Goal: Communication & Community: Answer question/provide support

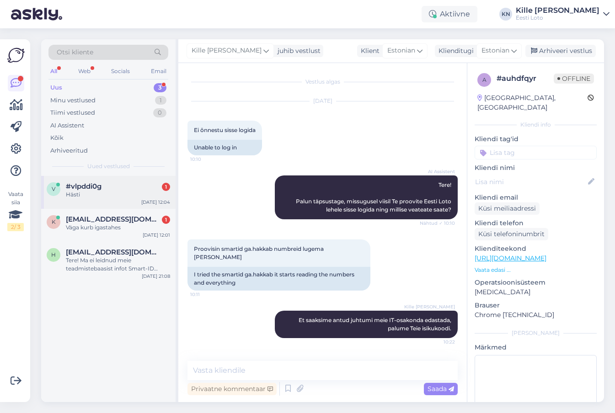
scroll to position [36, 0]
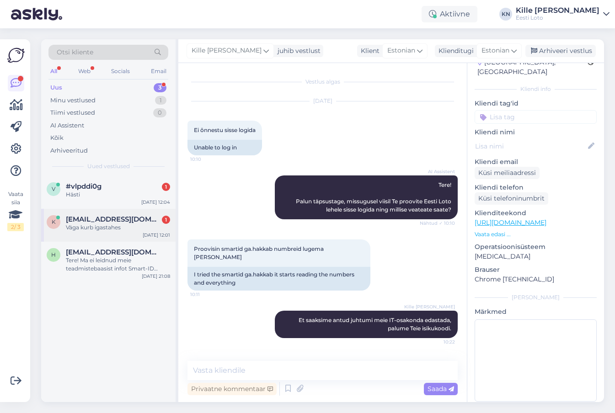
click at [86, 233] on div "k [EMAIL_ADDRESS][DOMAIN_NAME] 1 Väga kurb igastahes [DATE] 12:01" at bounding box center [108, 225] width 134 height 33
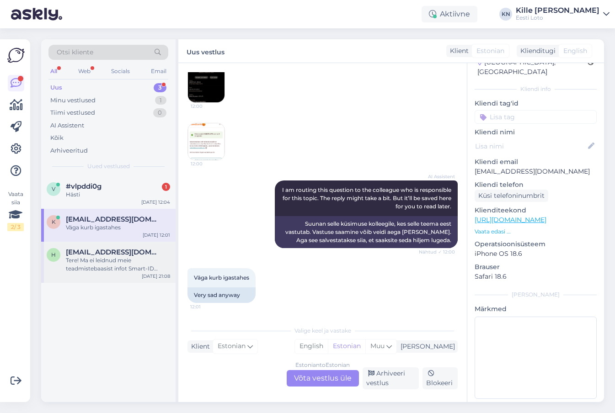
click at [83, 254] on span "[EMAIL_ADDRESS][DOMAIN_NAME]" at bounding box center [113, 252] width 95 height 8
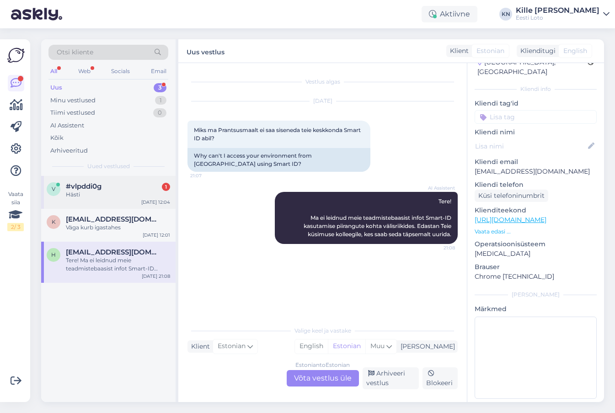
click at [93, 194] on div "Hästi" at bounding box center [118, 195] width 104 height 8
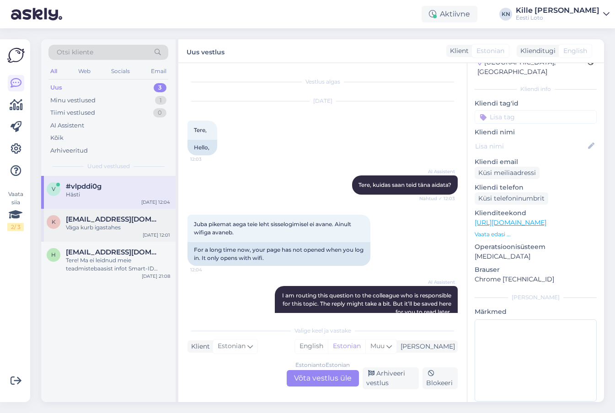
click at [114, 232] on div "k [EMAIL_ADDRESS][DOMAIN_NAME] Väga kurb igastahes [DATE] 12:01" at bounding box center [108, 225] width 134 height 33
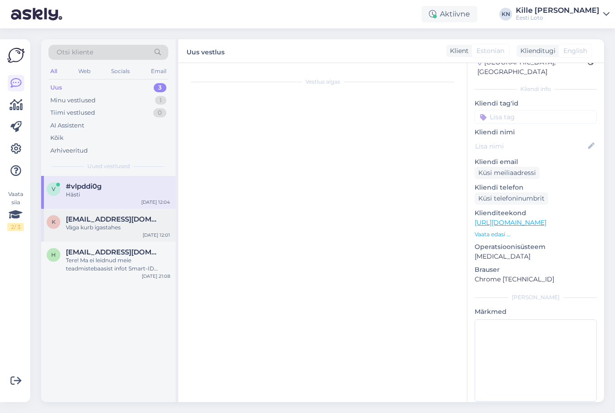
scroll to position [781, 0]
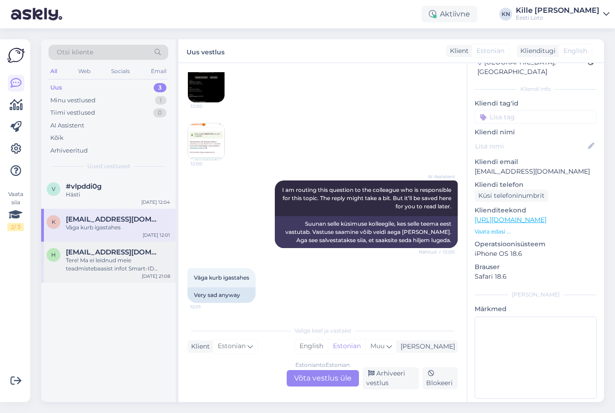
click at [101, 268] on div "Tere! Ma ei leidnud meie teadmistebaasist infot Smart-ID kasutamise piirangute …" at bounding box center [118, 264] width 104 height 16
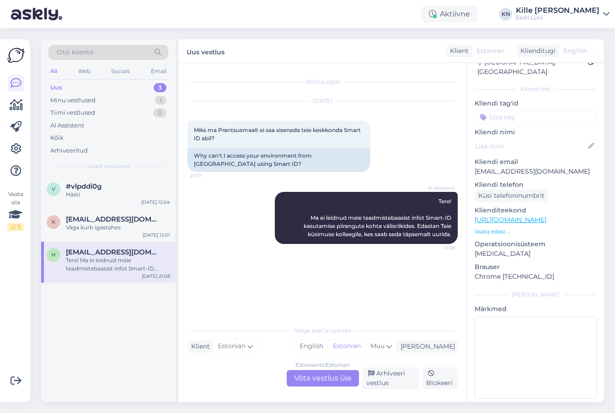
click at [321, 377] on div "Estonian to Estonian Võta vestlus üle" at bounding box center [322, 378] width 72 height 16
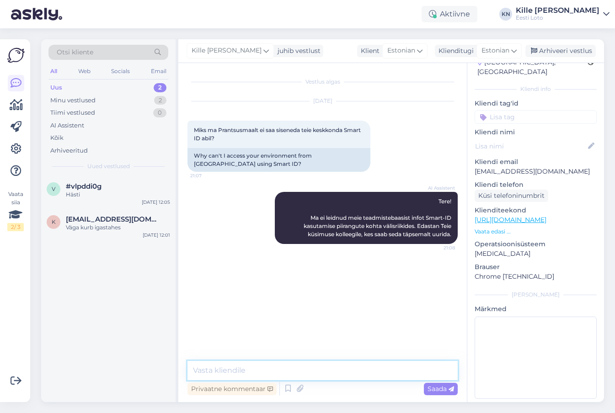
click at [298, 368] on textarea at bounding box center [322, 370] width 270 height 19
click at [315, 367] on textarea "Palun täpsustage, kas saate sisse logides mingisuguse veateate?" at bounding box center [322, 370] width 270 height 19
type textarea "Palun täpsustage, kas saate sisse logides mingisuguse veateate?"
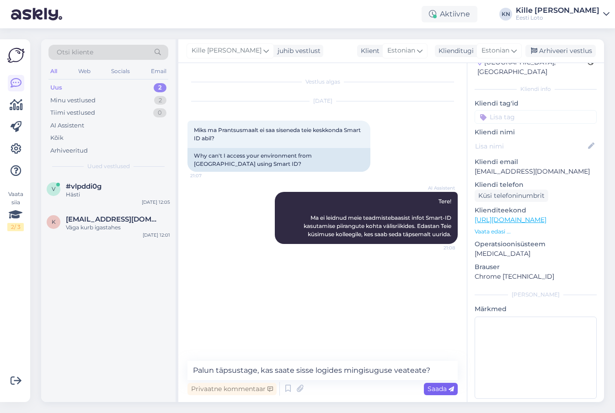
click at [440, 392] on span "Saada" at bounding box center [440, 389] width 26 height 8
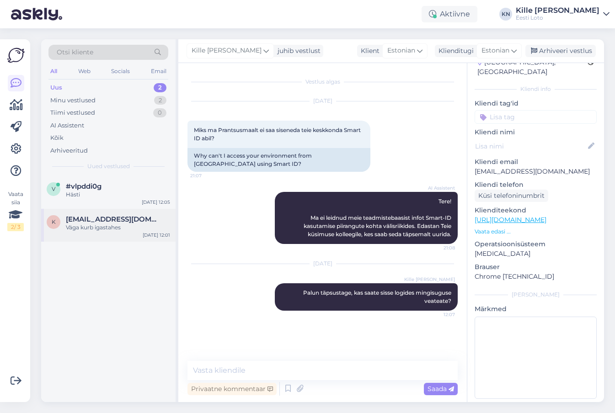
click at [108, 221] on span "[EMAIL_ADDRESS][DOMAIN_NAME]" at bounding box center [113, 219] width 95 height 8
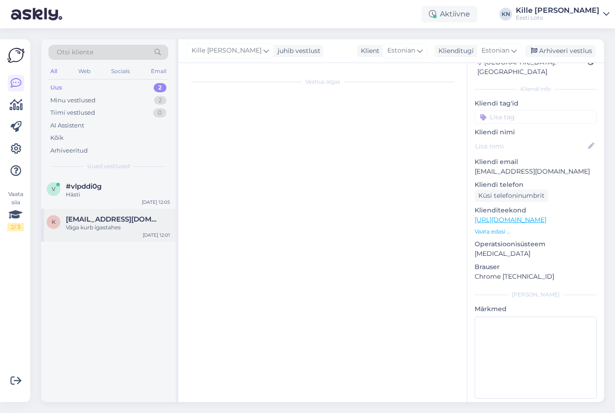
scroll to position [781, 0]
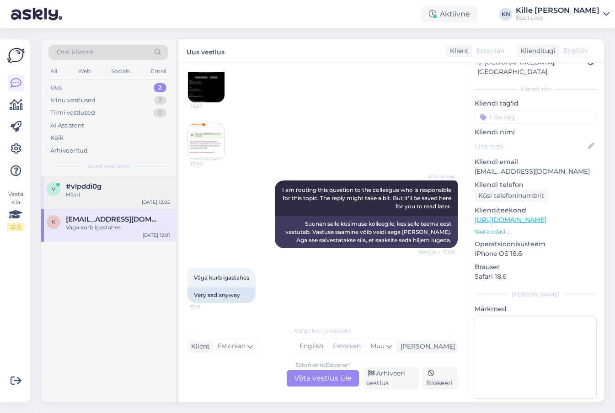
click at [139, 187] on div "#vlpddi0g" at bounding box center [118, 186] width 104 height 8
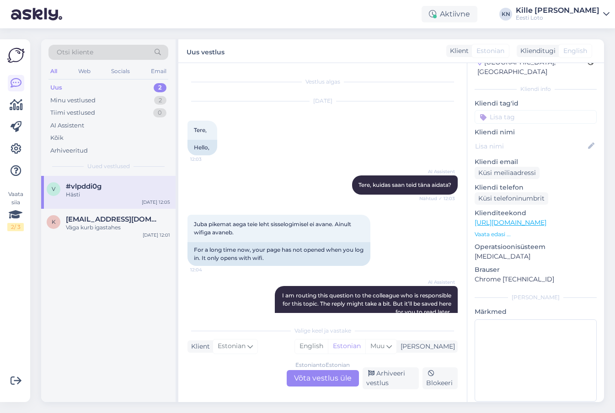
scroll to position [106, 0]
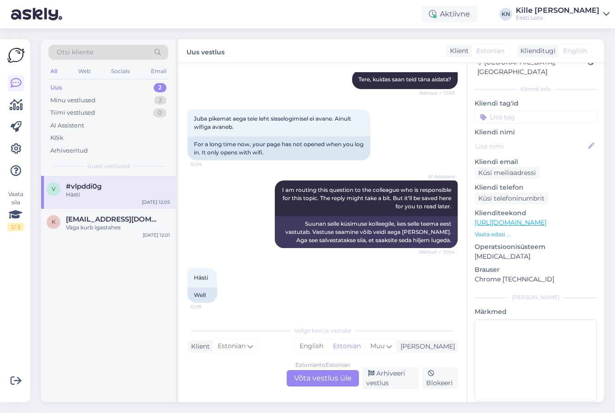
click at [308, 381] on div "Estonian to Estonian Võta vestlus üle" at bounding box center [322, 378] width 72 height 16
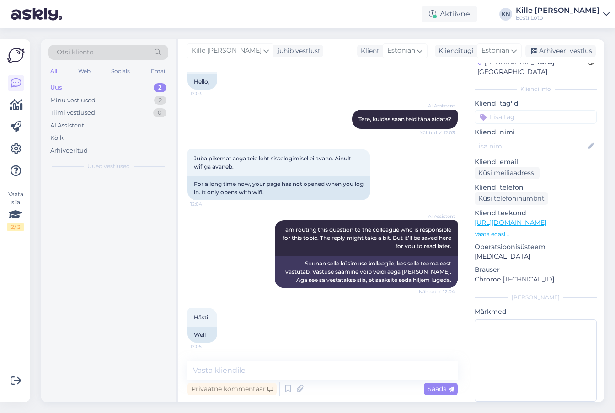
scroll to position [66, 0]
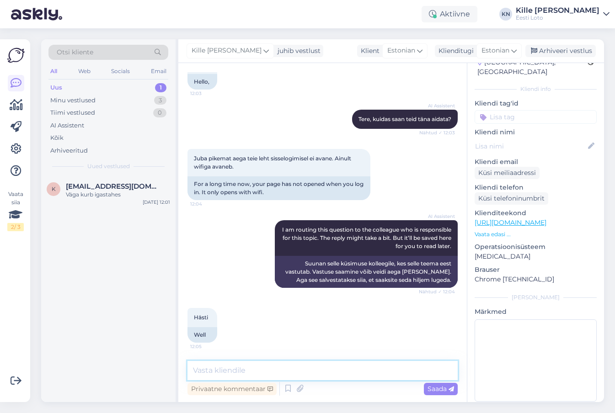
click at [312, 366] on textarea at bounding box center [322, 370] width 270 height 19
paste textarea "Üldist [PERSON_NAME] kodulehe kasutamisel hetkel ei esine. Soovitame kustutada …"
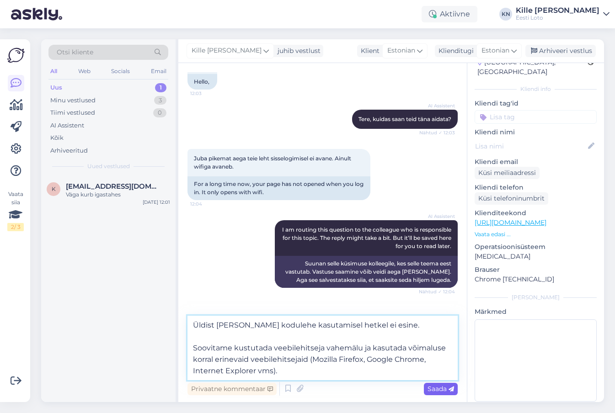
type textarea "Üldist [PERSON_NAME] kodulehe kasutamisel hetkel ei esine. Soovitame kustutada …"
click at [441, 387] on span "Saada" at bounding box center [440, 389] width 26 height 8
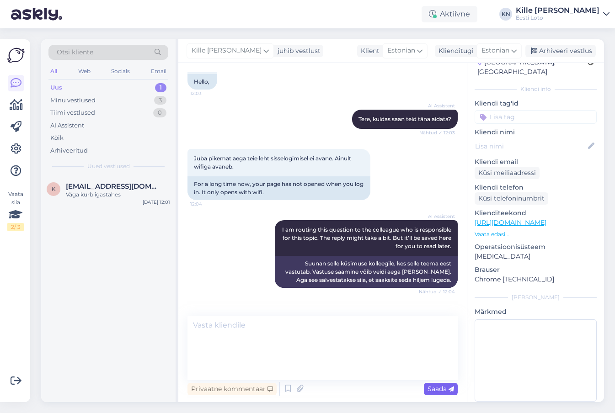
scroll to position [138, 0]
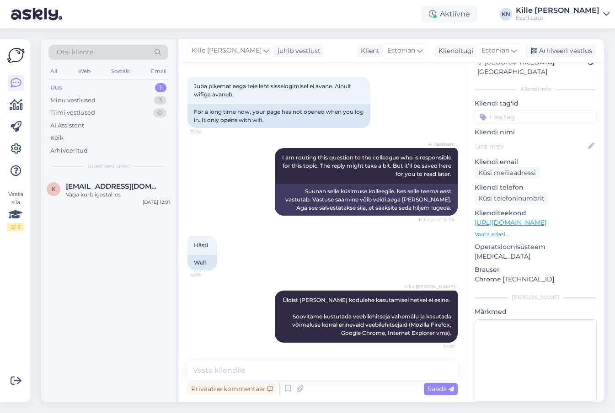
click at [533, 110] on input at bounding box center [535, 117] width 122 height 14
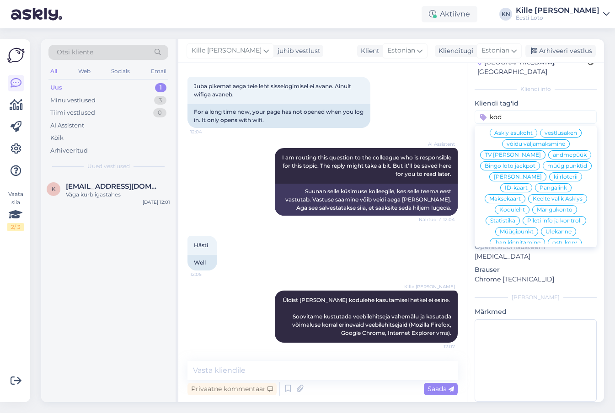
scroll to position [0, 0]
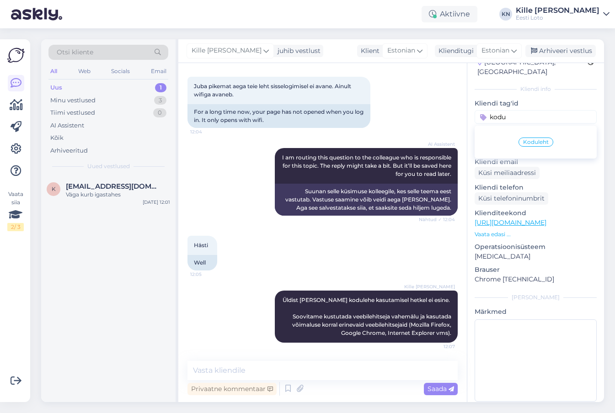
type input "kodu"
click at [541, 139] on span "Koduleht" at bounding box center [536, 141] width 26 height 5
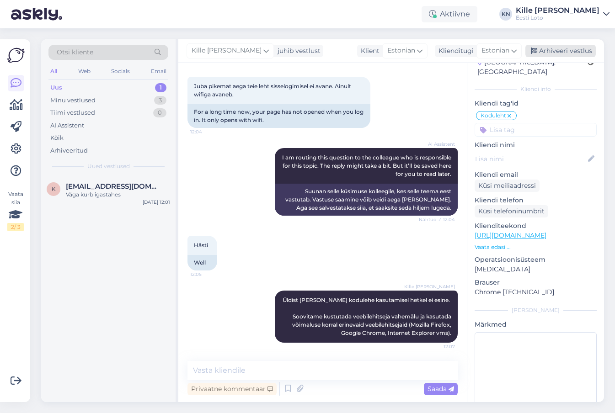
click at [556, 53] on div "Arhiveeri vestlus" at bounding box center [560, 51] width 70 height 12
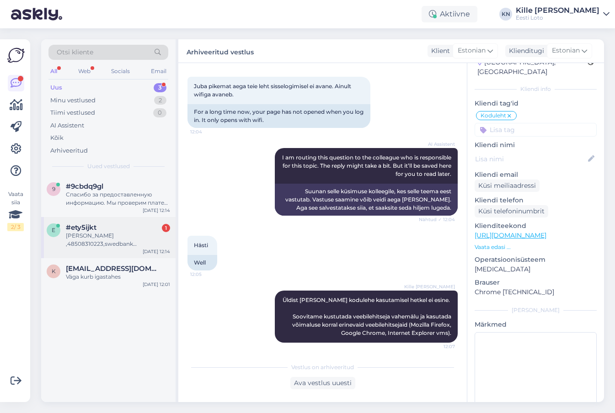
click at [81, 238] on div "[PERSON_NAME] ,48508310223,swedbank [PERSON_NAME] oli 4 euri" at bounding box center [118, 240] width 104 height 16
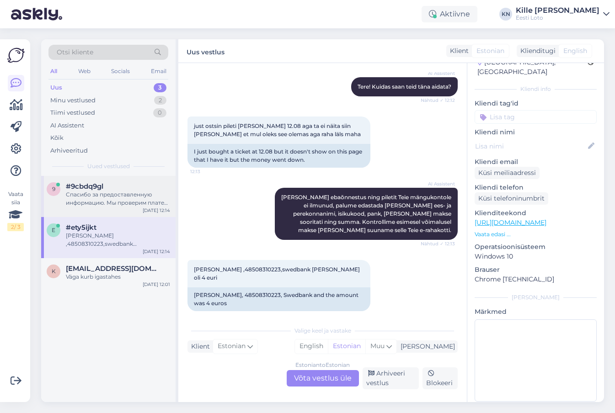
click at [97, 212] on div "9 #9cbdq9gl Спасибо за предоставленную информацию. Мы проверим платеж и свяжемс…" at bounding box center [108, 196] width 134 height 41
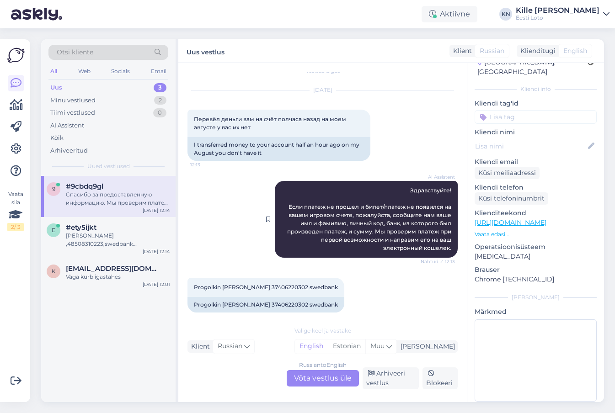
scroll to position [0, 0]
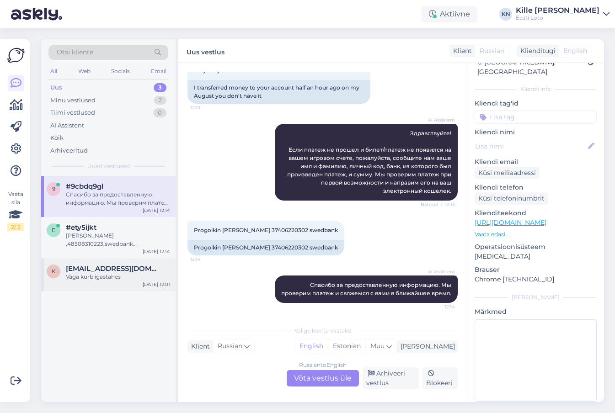
click at [70, 284] on div "k [EMAIL_ADDRESS][DOMAIN_NAME] Väga kurb igastahes [DATE] 12:01" at bounding box center [108, 274] width 134 height 33
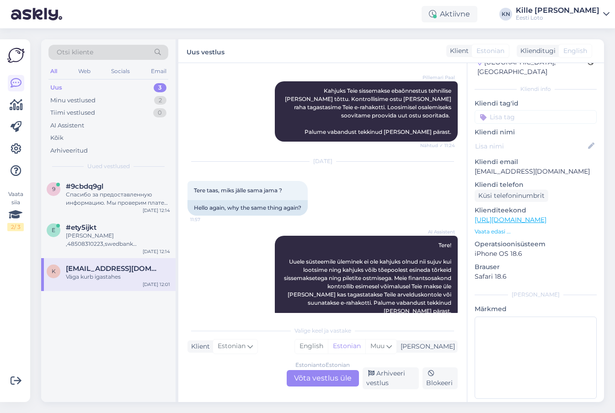
scroll to position [781, 0]
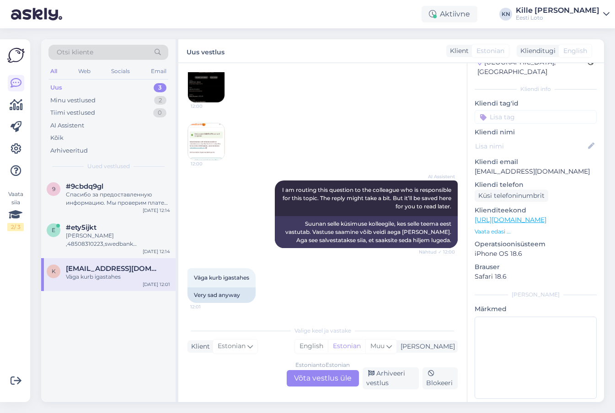
click at [94, 85] on div "Uus 3" at bounding box center [108, 87] width 120 height 13
click at [91, 271] on span "[EMAIL_ADDRESS][DOMAIN_NAME]" at bounding box center [113, 269] width 95 height 8
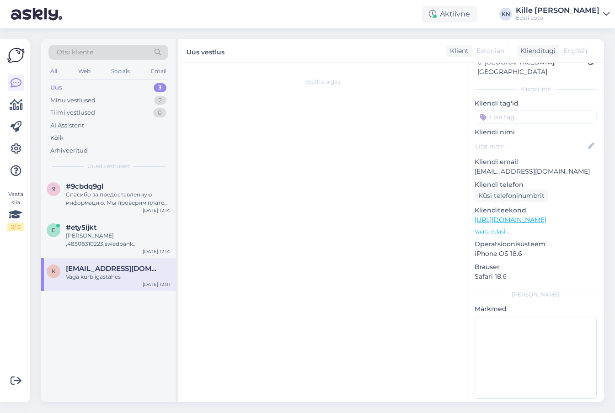
scroll to position [0, 0]
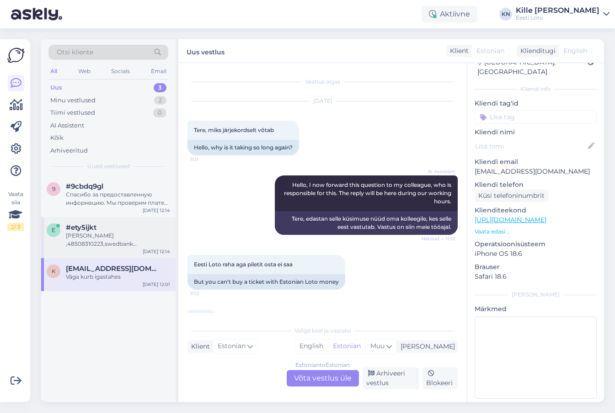
click at [88, 235] on div "[PERSON_NAME] ,48508310223,swedbank [PERSON_NAME] oli 4 euri" at bounding box center [118, 240] width 104 height 16
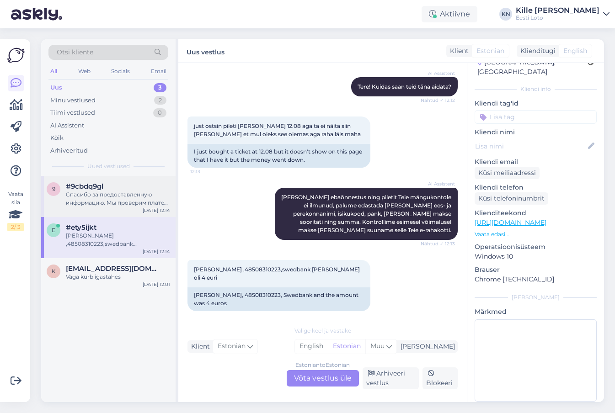
click at [89, 200] on div "Спасибо за предоставленную информацию. Мы проверим платеж и свяжемся с вами в б…" at bounding box center [118, 199] width 104 height 16
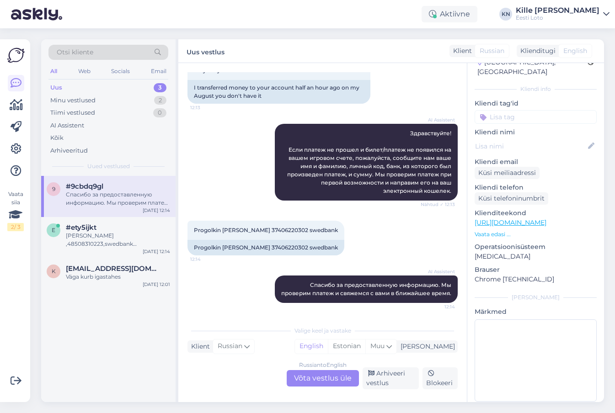
scroll to position [76, 0]
click at [97, 276] on div "Väga kurb igastahes" at bounding box center [118, 277] width 104 height 8
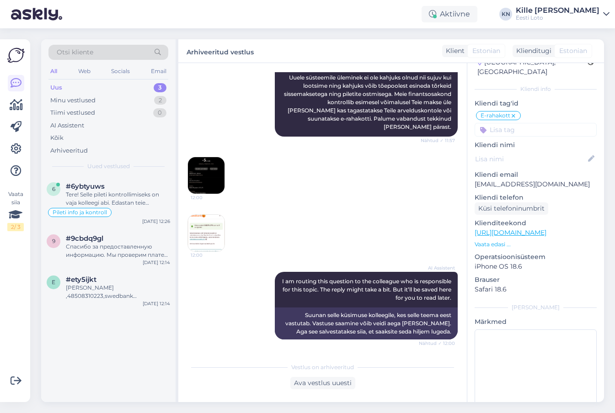
scroll to position [800, 0]
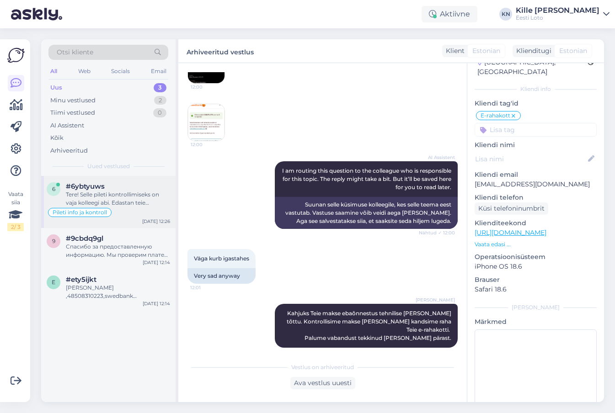
click at [106, 204] on div "Tere! Selle pileti kontrollimiseks on vaja kolleegi abi. Edastan teie küsimuse …" at bounding box center [118, 199] width 104 height 16
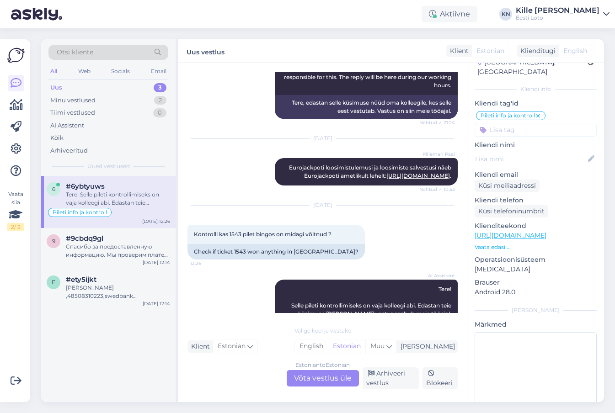
scroll to position [769, 0]
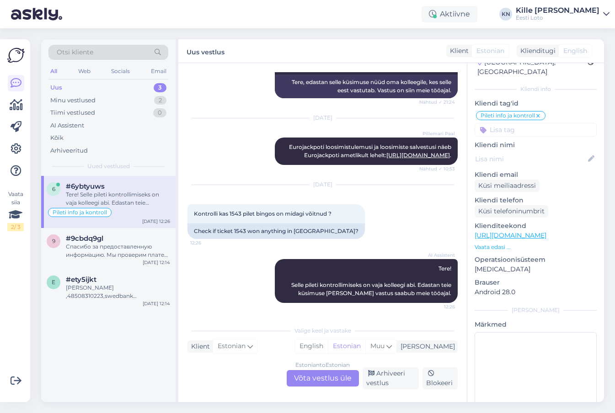
click at [312, 373] on div "Estonian to Estonian Võta vestlus üle" at bounding box center [322, 378] width 72 height 16
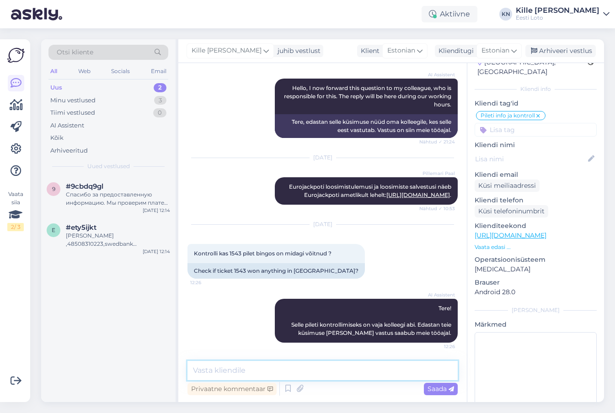
click at [293, 368] on textarea at bounding box center [322, 370] width 270 height 19
type textarea "P"
type textarea "Pileti kontrollimiseks teatage palun pileti number (algusega 132..)."
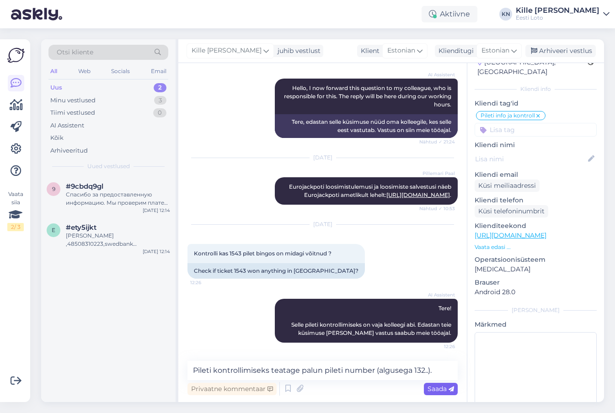
click at [438, 391] on span "Saada" at bounding box center [440, 389] width 26 height 8
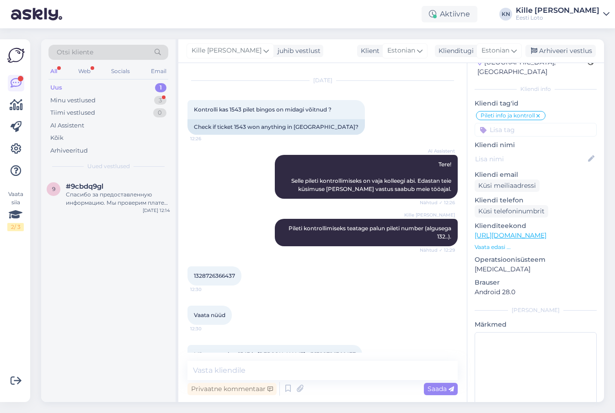
scroll to position [934, 0]
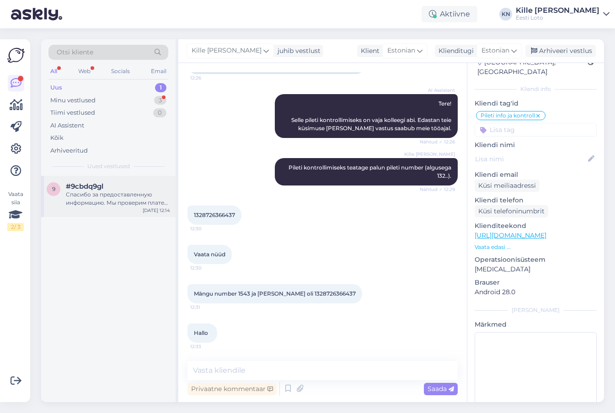
click at [96, 182] on div "9 #9cbdq9gl Спасибо за предоставленную информацию. Мы проверим платеж и свяжемс…" at bounding box center [108, 196] width 134 height 41
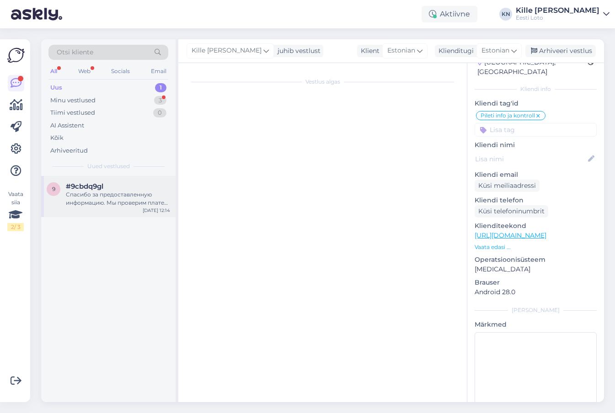
scroll to position [76, 0]
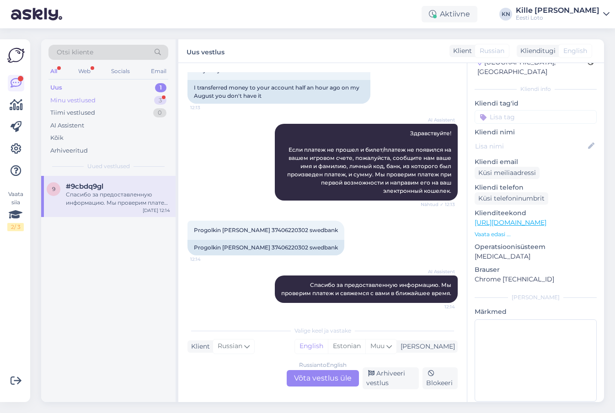
click at [98, 103] on div "Minu vestlused 3" at bounding box center [108, 100] width 120 height 13
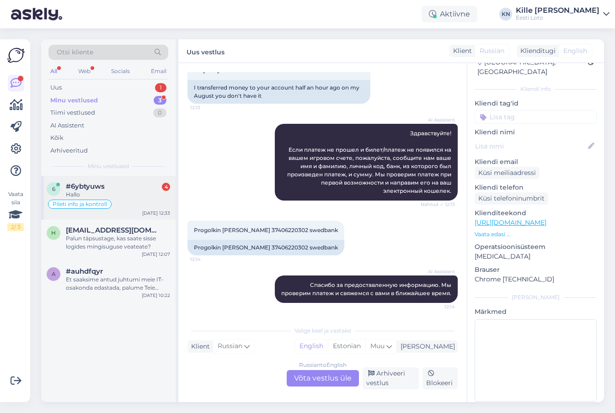
click at [122, 183] on div "#6ybtyuws 4" at bounding box center [118, 186] width 104 height 8
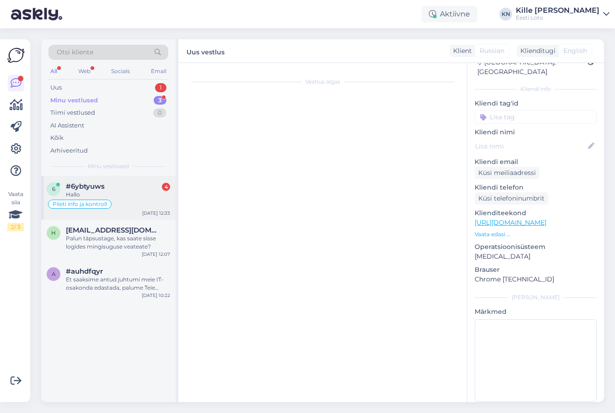
scroll to position [934, 0]
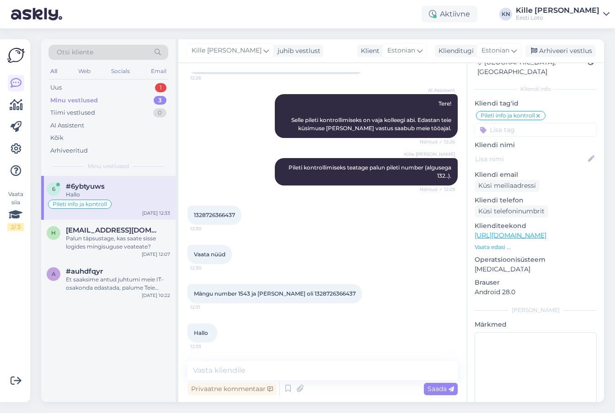
click at [308, 291] on span "Mängu number 1543 ja [PERSON_NAME] oli 1328726366437" at bounding box center [275, 293] width 162 height 7
copy span "1328726366437"
click at [276, 369] on textarea at bounding box center [322, 370] width 270 height 19
type textarea "Sellel piletil kahjuks võitu ei ole."
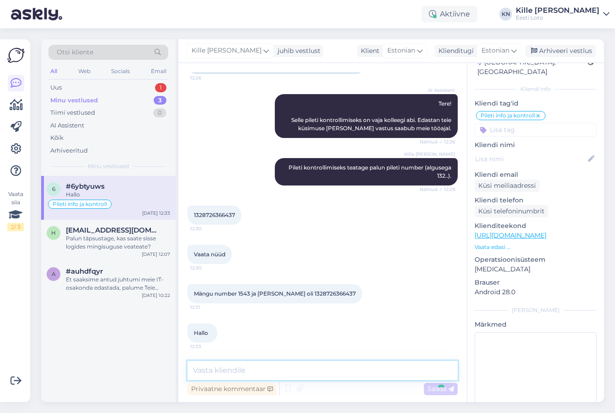
scroll to position [973, 0]
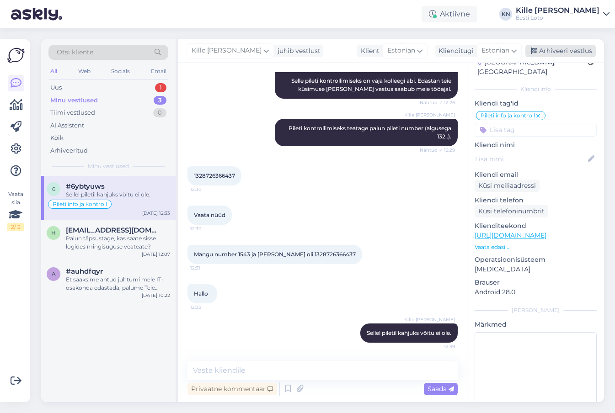
click at [560, 54] on div "Arhiveeri vestlus" at bounding box center [560, 51] width 70 height 12
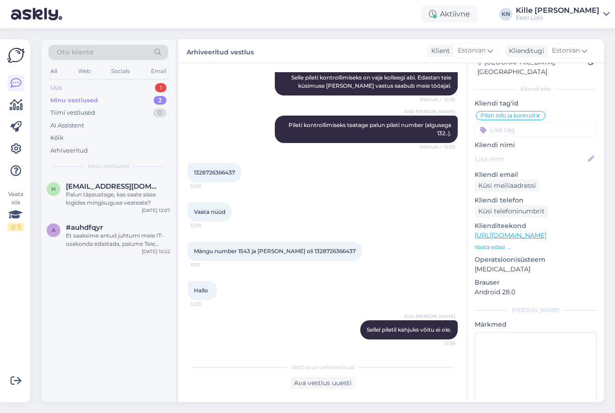
click at [70, 90] on div "Uus 1" at bounding box center [108, 87] width 120 height 13
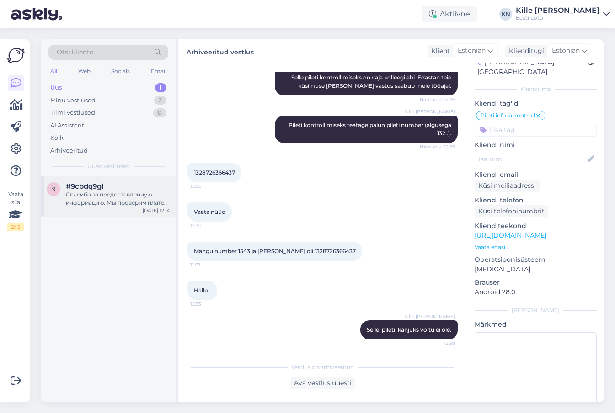
click at [89, 184] on span "#9cbdq9gl" at bounding box center [84, 186] width 37 height 8
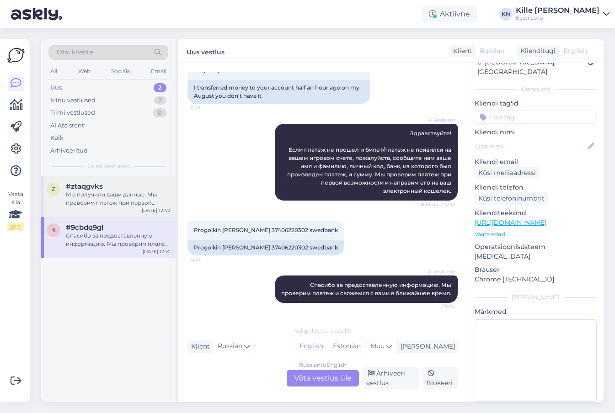
click at [111, 200] on div "Мы получили ваши данные. Мы проверим платеж при первой возможности и направим е…" at bounding box center [118, 199] width 104 height 16
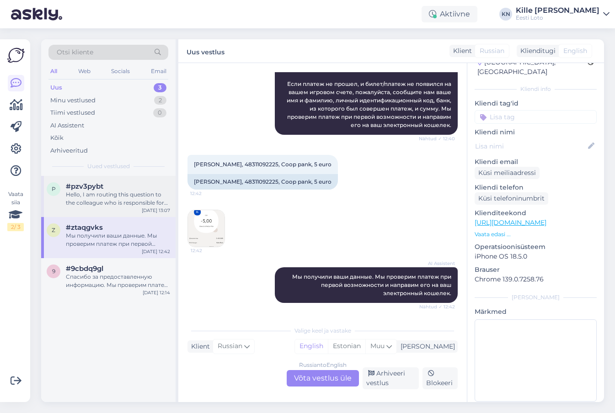
click at [86, 191] on span "#pzv3pybt" at bounding box center [84, 186] width 37 height 8
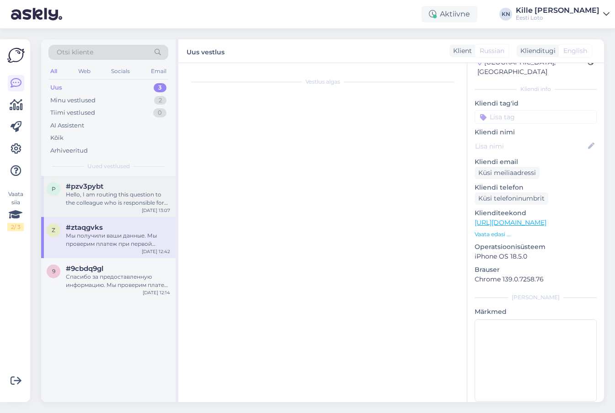
scroll to position [0, 0]
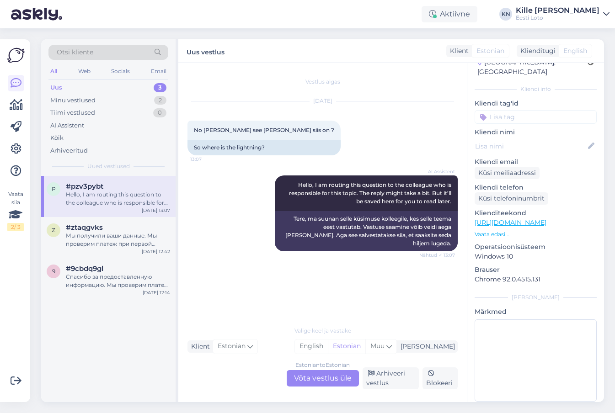
click at [343, 380] on div "Estonian to Estonian Võta vestlus üle" at bounding box center [322, 378] width 72 height 16
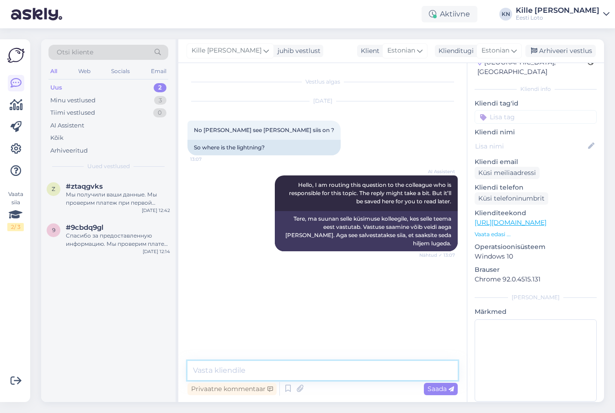
click at [318, 372] on textarea at bounding box center [322, 370] width 270 height 19
type textarea "2"
type textarea "Palun täpsustage oma küsimust."
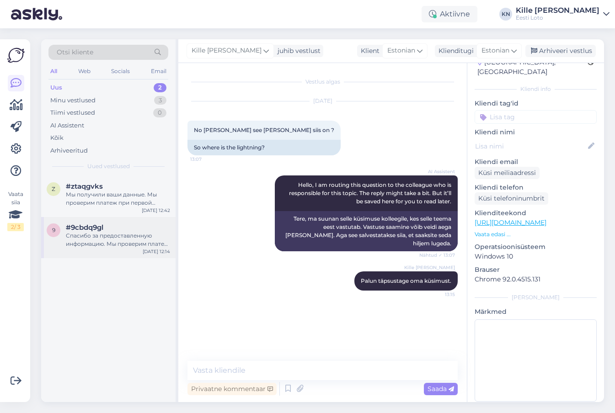
click at [89, 219] on div "9 #9cbdq9gl Спасибо за предоставленную информацию. Мы проверим платеж и свяжемс…" at bounding box center [108, 237] width 134 height 41
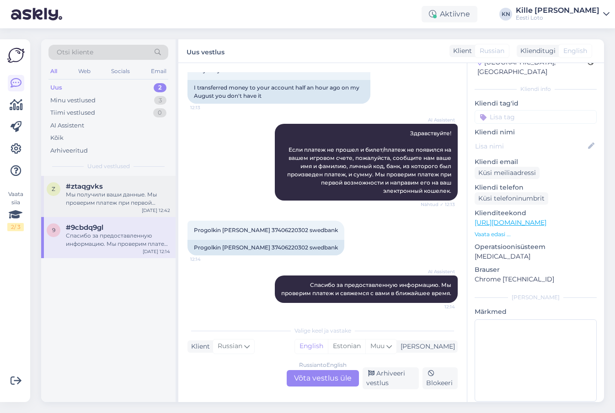
click at [91, 197] on div "Мы получили ваши данные. Мы проверим платеж при первой возможности и направим е…" at bounding box center [118, 199] width 104 height 16
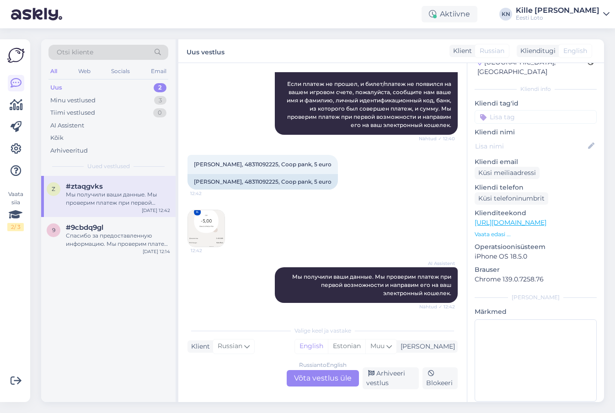
click at [305, 376] on div "Russian to English Võta vestlus üle" at bounding box center [322, 378] width 72 height 16
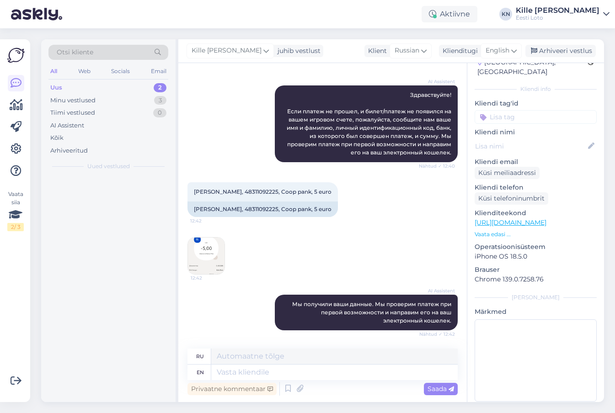
scroll to position [106, 0]
click at [214, 210] on div "[PERSON_NAME], 48311092225, Coop pank, 5 euro" at bounding box center [262, 209] width 150 height 16
copy div "Ossis"
click at [523, 110] on input at bounding box center [535, 117] width 122 height 14
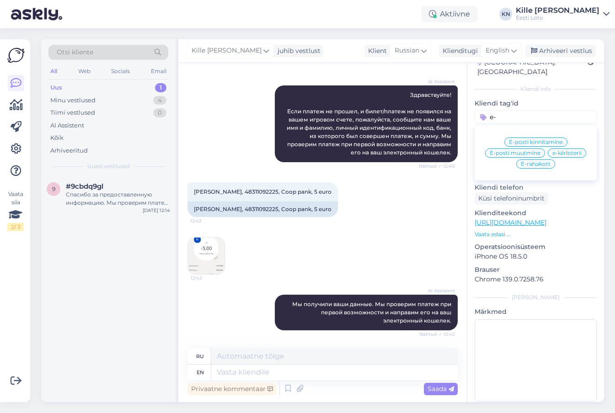
type input "e-"
click at [538, 159] on div "E-rahakott" at bounding box center [535, 163] width 39 height 9
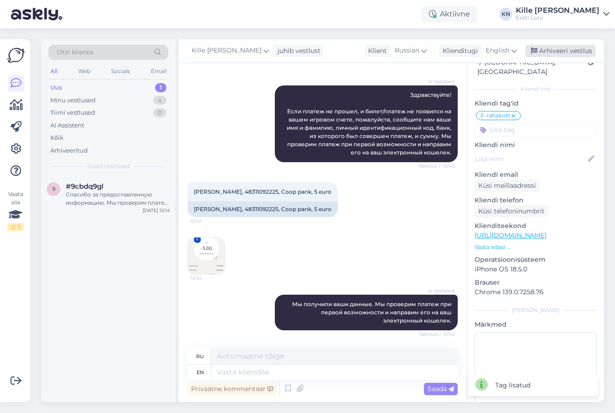
click at [546, 53] on div "Arhiveeri vestlus" at bounding box center [560, 51] width 70 height 12
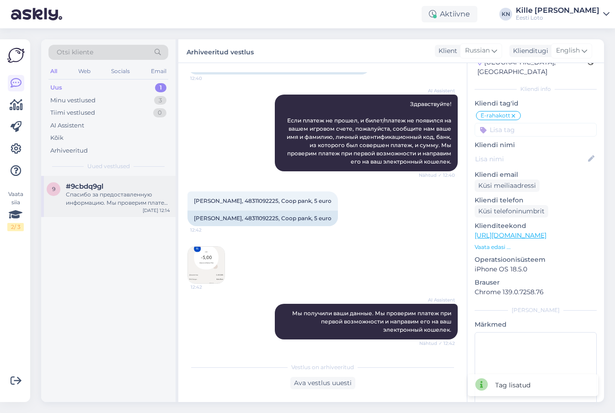
click at [118, 190] on div "#9cbdq9gl" at bounding box center [118, 186] width 104 height 8
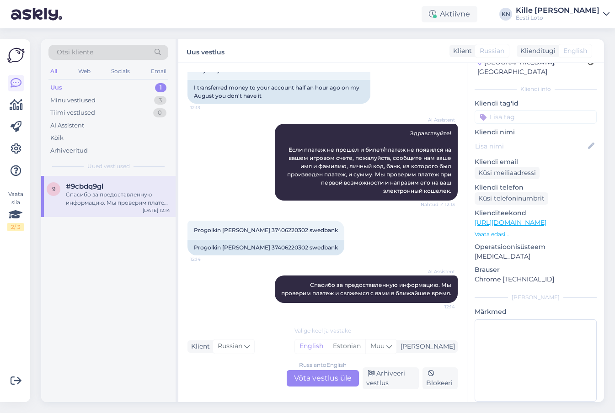
click at [315, 374] on div "Russian to English Võta vestlus üle" at bounding box center [322, 378] width 72 height 16
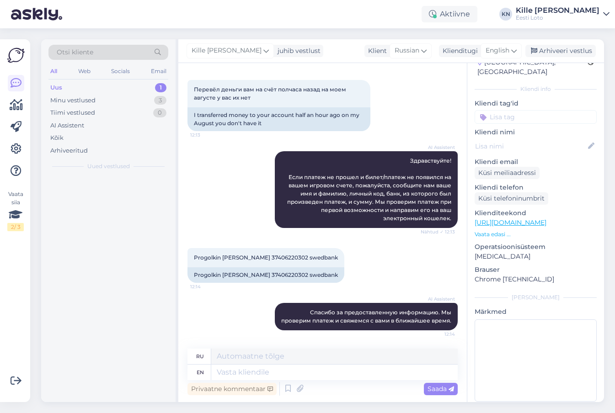
scroll to position [49, 0]
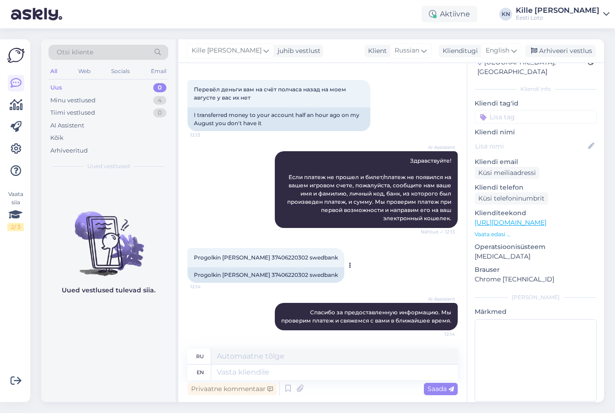
click at [202, 254] on span "Progolkin [PERSON_NAME] 37406220302 swedbank" at bounding box center [266, 257] width 144 height 7
copy span "Progolkin"
click at [540, 110] on input at bounding box center [535, 117] width 122 height 14
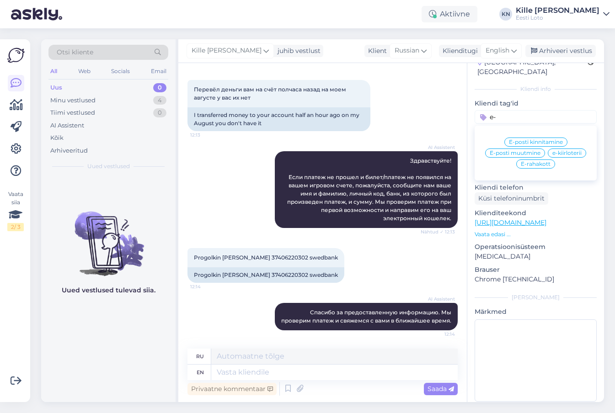
type input "e-"
click at [535, 161] on span "E-rahakott" at bounding box center [535, 163] width 30 height 5
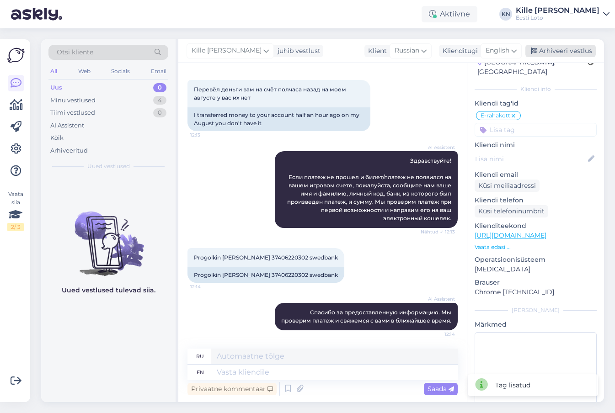
click at [547, 49] on div "Arhiveeri vestlus" at bounding box center [560, 51] width 70 height 12
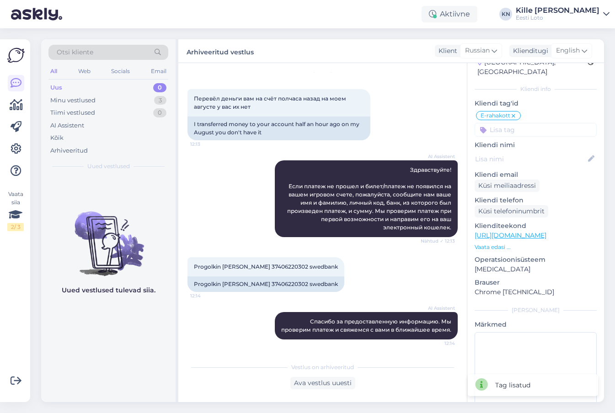
click at [89, 94] on div "Uus 0" at bounding box center [108, 87] width 120 height 13
click at [89, 98] on div "Minu vestlused" at bounding box center [72, 100] width 45 height 9
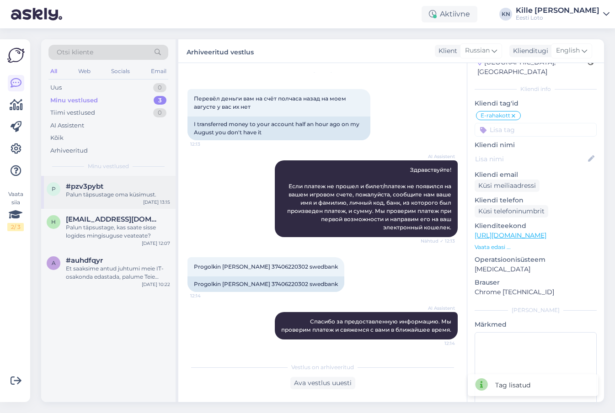
click at [81, 206] on div "p #pzv3pybt Palun täpsustage oma küsimust. [DATE] 13:15" at bounding box center [108, 192] width 134 height 33
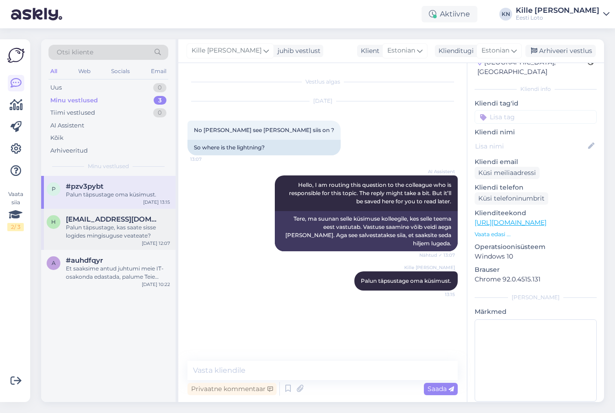
click at [121, 231] on div "Palun täpsustage, kas saate sisse logides mingisuguse veateate?" at bounding box center [118, 231] width 104 height 16
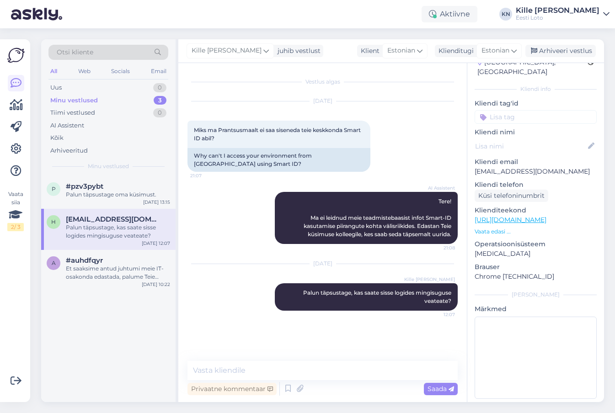
click at [512, 114] on input at bounding box center [535, 117] width 122 height 14
type input "sma"
click at [566, 139] on span "Smart-ID" at bounding box center [569, 141] width 26 height 5
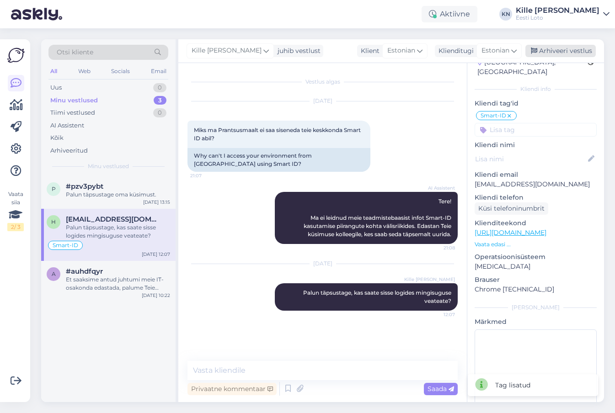
click at [555, 52] on div "Arhiveeri vestlus" at bounding box center [560, 51] width 70 height 12
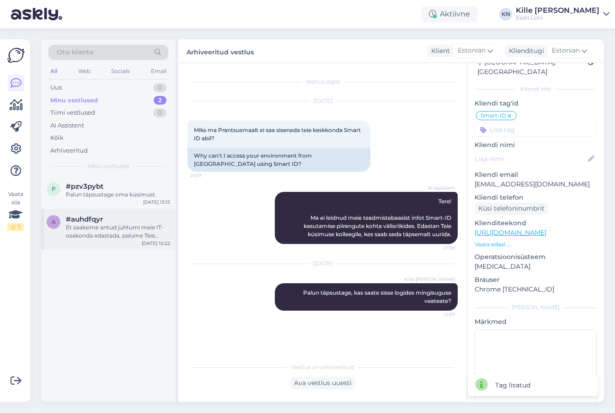
click at [112, 227] on div "Et saaksime antud juhtumi meie IT-osakonda edastada, palume Teie isikukoodi." at bounding box center [118, 231] width 104 height 16
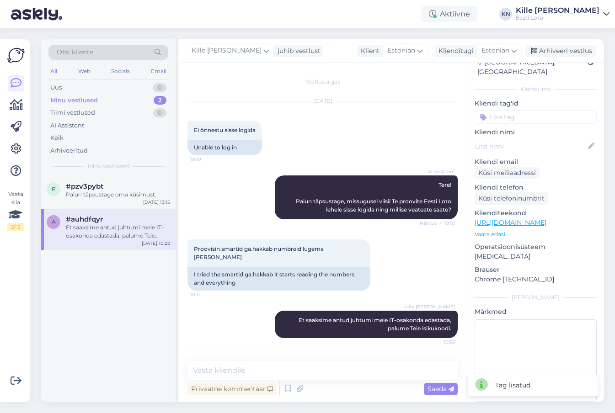
scroll to position [38, 0]
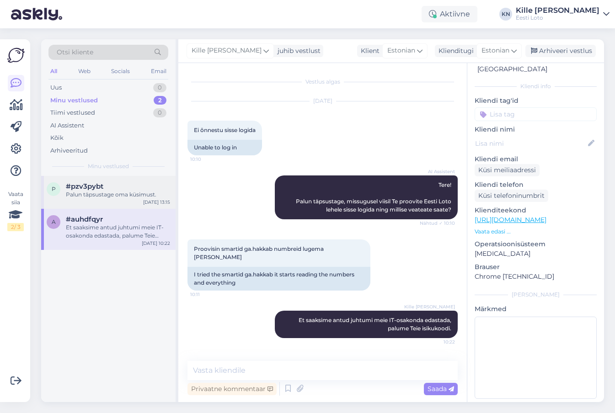
click at [131, 192] on div "Palun täpsustage oma küsimust." at bounding box center [118, 195] width 104 height 8
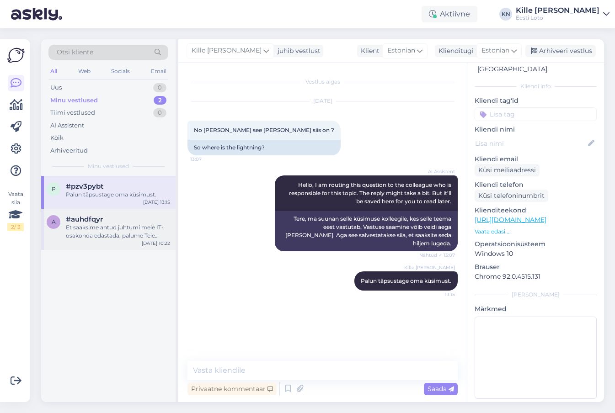
click at [113, 224] on div "Et saaksime antud juhtumi meie IT-osakonda edastada, palume Teie isikukoodi." at bounding box center [118, 231] width 104 height 16
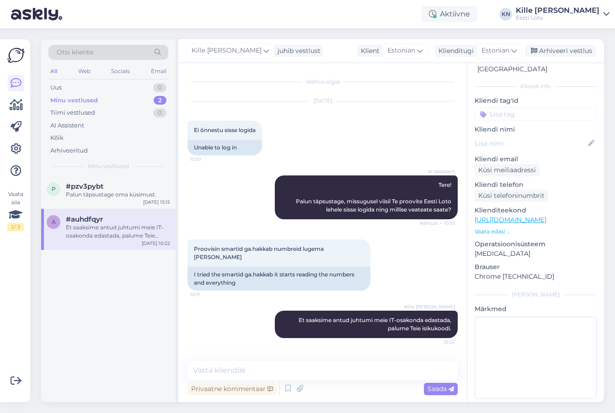
click at [536, 114] on div "a # auhdfqyr Offline [GEOGRAPHIC_DATA], [GEOGRAPHIC_DATA] Kliendi info Kliendi …" at bounding box center [535, 219] width 137 height 388
click at [535, 111] on input at bounding box center [535, 114] width 122 height 14
type input "sma"
click at [580, 135] on div "Smart-ID" at bounding box center [568, 139] width 35 height 9
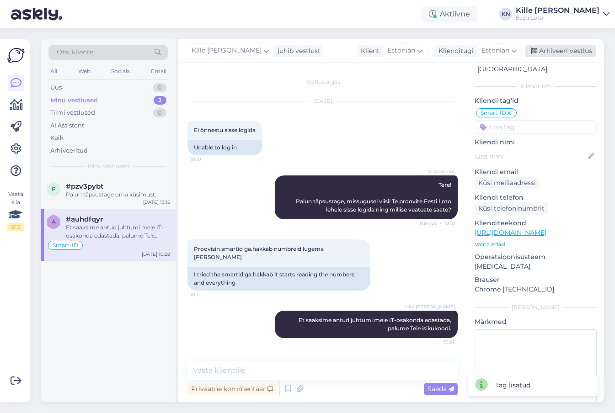
click at [586, 47] on div "Arhiveeri vestlus" at bounding box center [560, 51] width 70 height 12
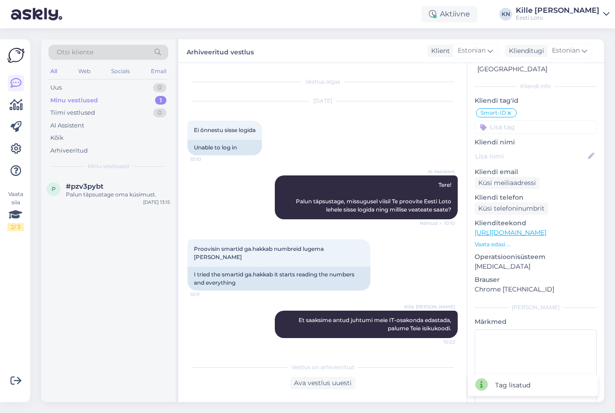
click at [123, 217] on div "p #pzv3pybt Palun täpsustage oma küsimust. [DATE] 13:15" at bounding box center [108, 289] width 134 height 226
click at [118, 198] on div "Palun täpsustage oma küsimust." at bounding box center [118, 195] width 104 height 8
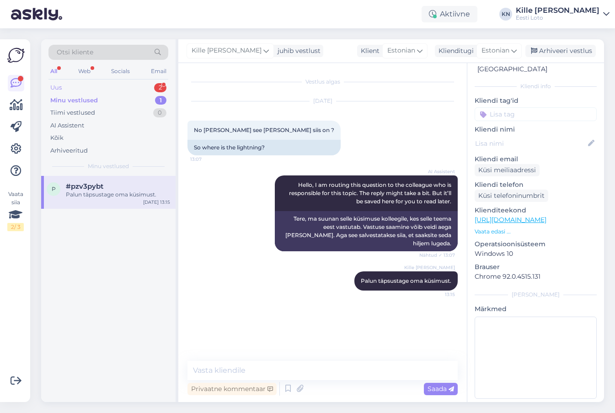
click at [122, 84] on div "Uus 2" at bounding box center [108, 87] width 120 height 13
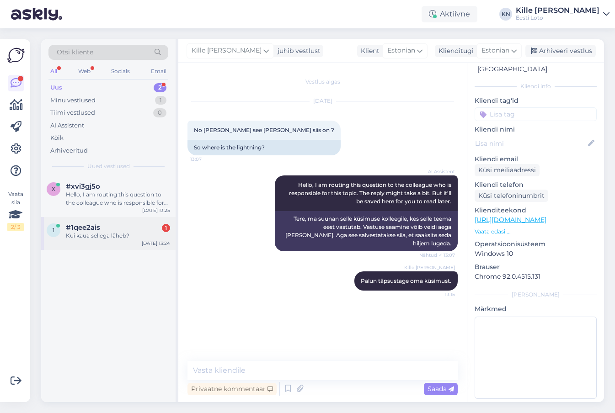
click at [82, 238] on div "Kui kaua sellega läheb?" at bounding box center [118, 236] width 104 height 8
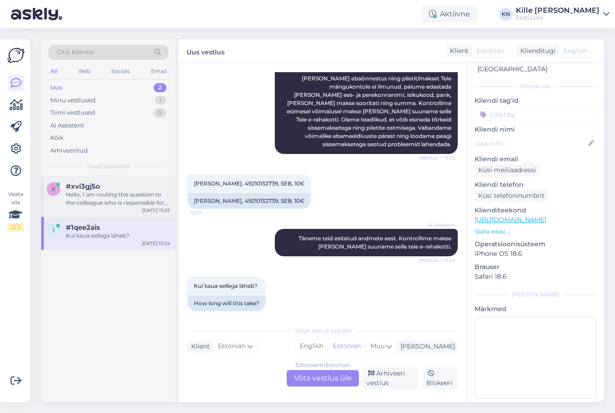
click at [93, 209] on div "x #xvi3gj5o Hello, I am routing this question to the colleague who is responsib…" at bounding box center [108, 196] width 134 height 41
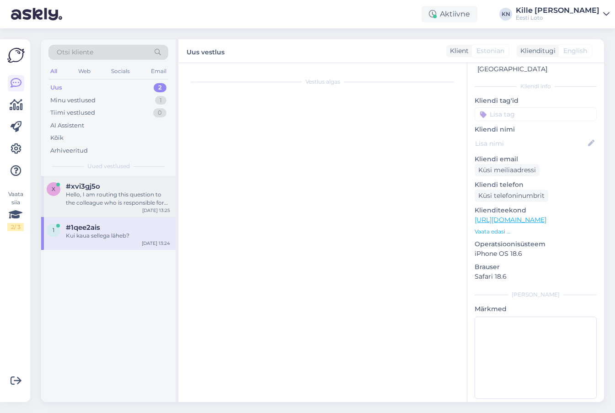
scroll to position [0, 0]
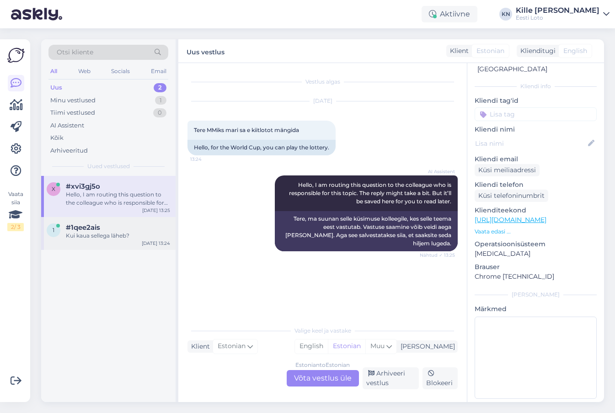
click at [88, 240] on div "1 #1qee2ais Kui kaua sellega läheb? [DATE] 13:24" at bounding box center [108, 233] width 134 height 33
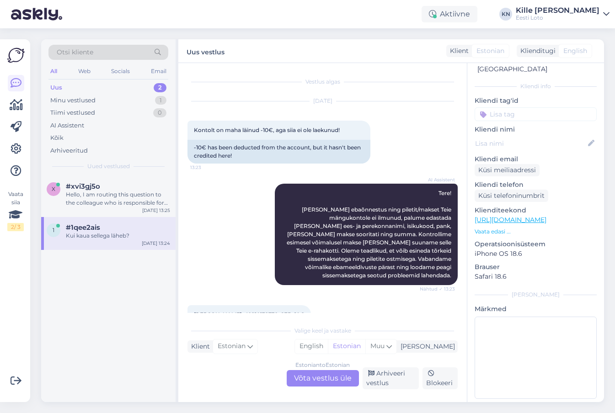
scroll to position [131, 0]
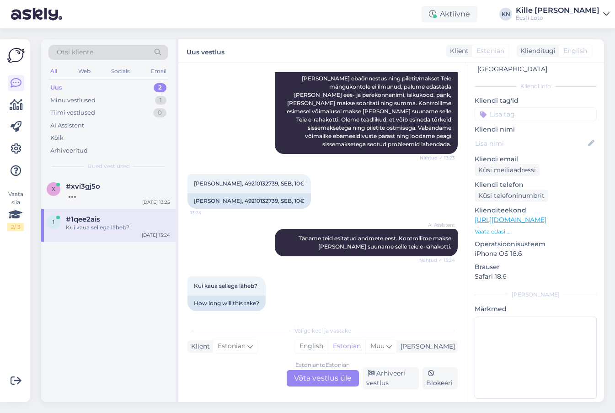
click at [318, 379] on div "Estonian to Estonian Võta vestlus üle" at bounding box center [322, 378] width 72 height 16
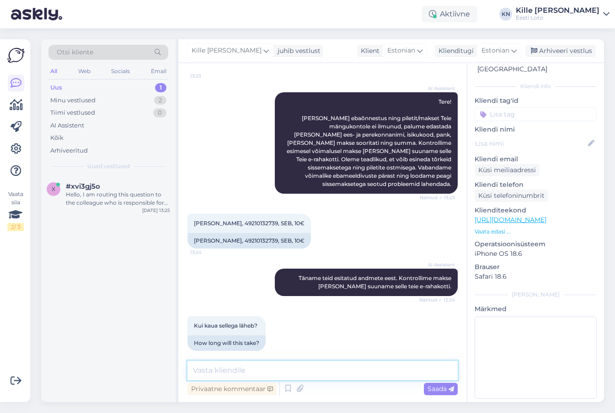
click at [318, 375] on textarea at bounding box center [322, 370] width 270 height 19
click at [220, 220] on span "[PERSON_NAME], 49210132739, SEB, 10€" at bounding box center [249, 223] width 111 height 7
copy span "Nigol"
click at [228, 379] on textarea at bounding box center [322, 370] width 270 height 19
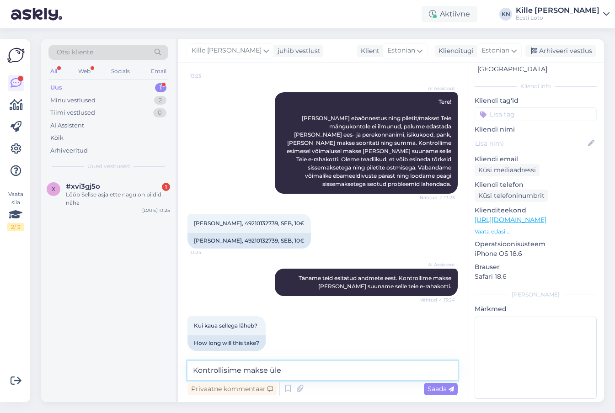
click at [224, 372] on textarea "Kontrollisime makse üle" at bounding box center [322, 370] width 270 height 19
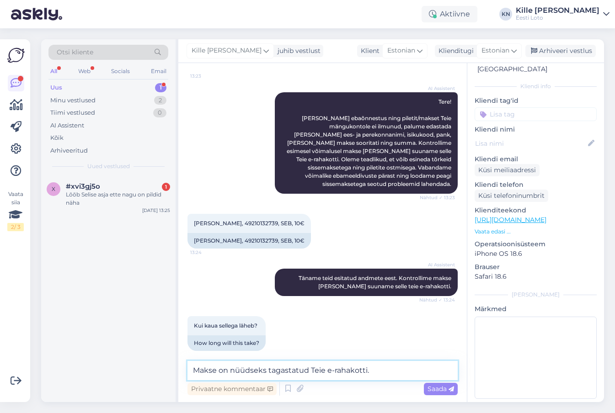
type textarea "Makse on nüüdseks tagastatud Teie e-rahakotti."
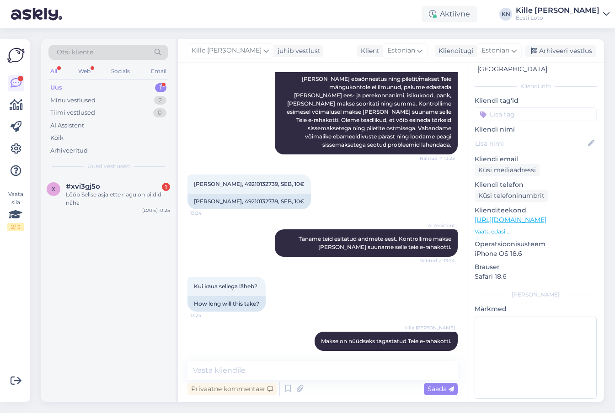
click at [521, 111] on input at bounding box center [535, 114] width 122 height 14
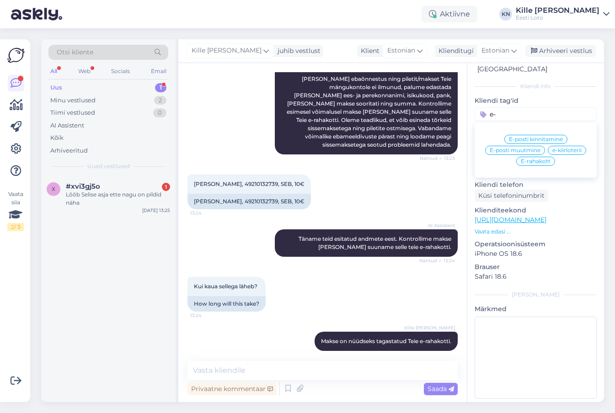
type input "e-r"
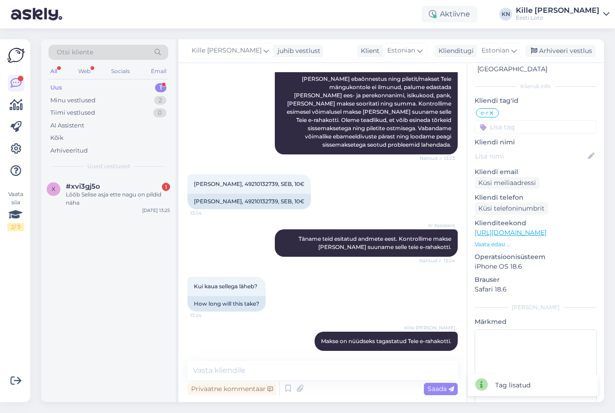
click at [493, 110] on icon at bounding box center [490, 113] width 5 height 7
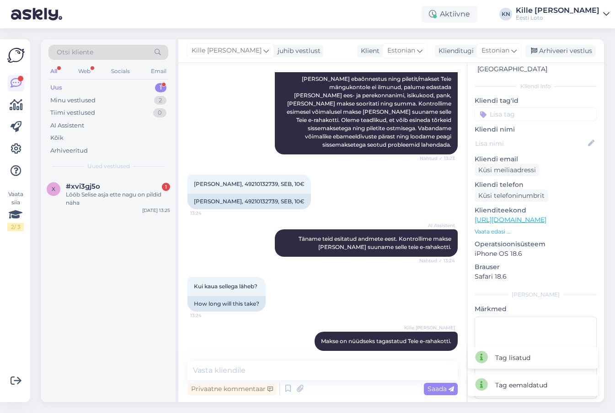
click at [504, 111] on input at bounding box center [535, 114] width 122 height 14
type input "e-ra"
click at [528, 137] on span "E-rahakott" at bounding box center [535, 139] width 30 height 5
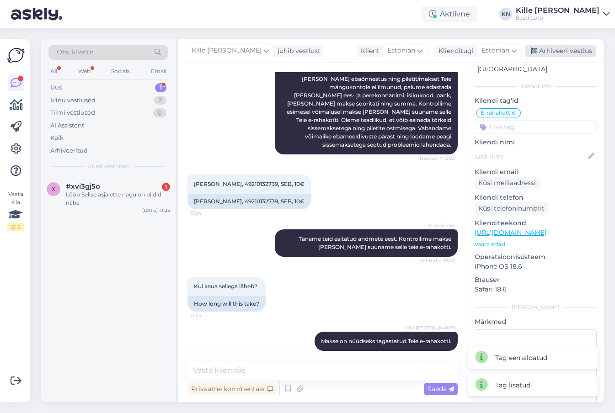
click at [548, 49] on div "Arhiveeri vestlus" at bounding box center [560, 51] width 70 height 12
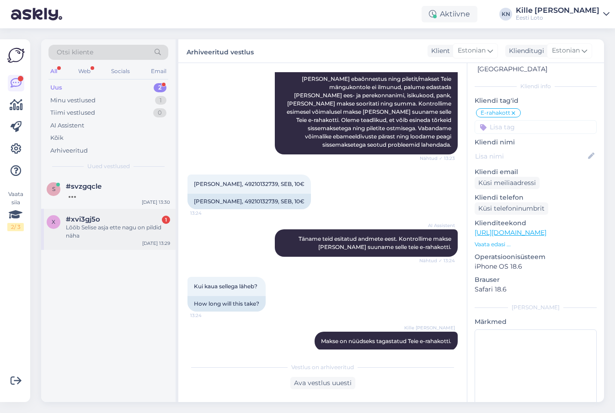
click at [87, 224] on div "Lõõb Selise asja ette nagu on pildid näha" at bounding box center [118, 231] width 104 height 16
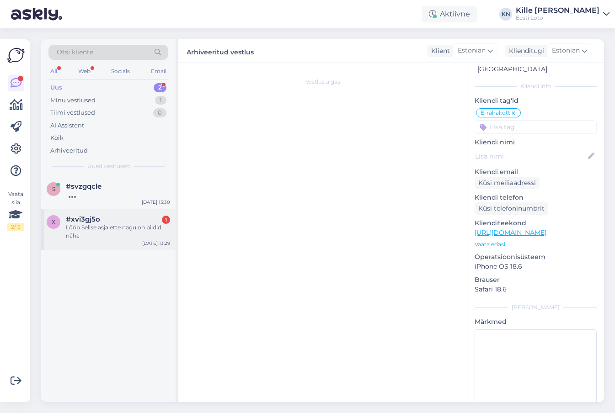
scroll to position [0, 0]
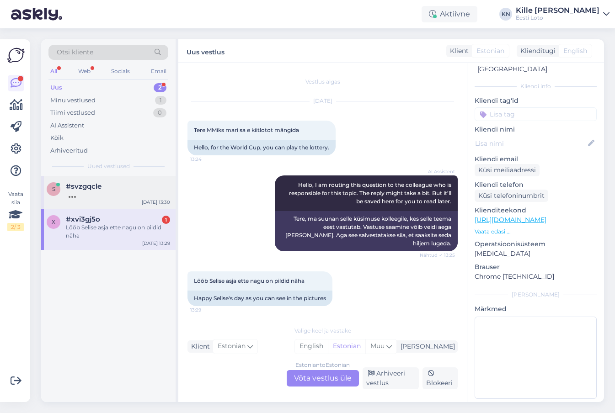
click at [85, 189] on span "#svzgqcle" at bounding box center [84, 186] width 36 height 8
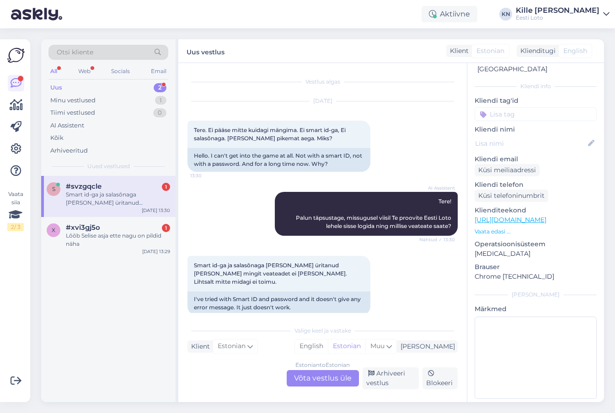
scroll to position [4, 0]
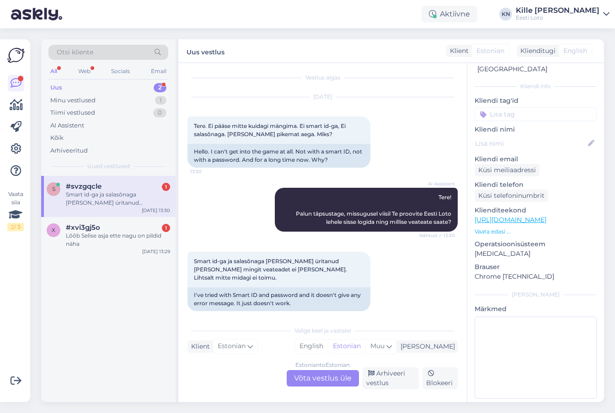
click at [318, 384] on div "Estonian to Estonian Võta vestlus üle" at bounding box center [322, 378] width 72 height 16
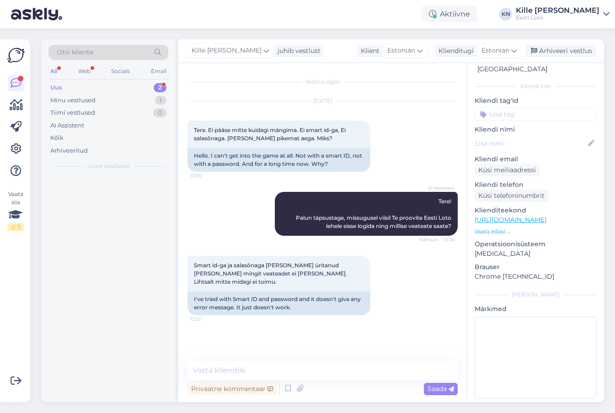
scroll to position [0, 0]
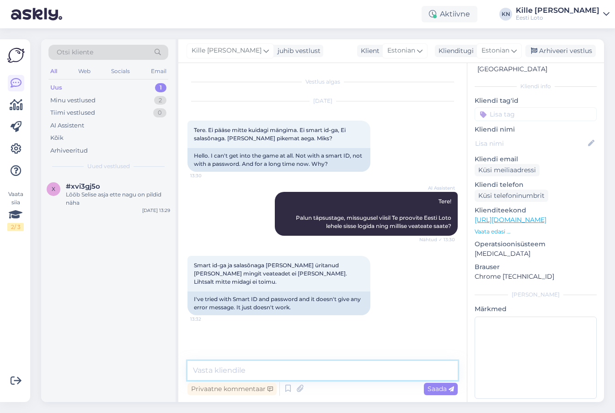
click at [300, 369] on textarea at bounding box center [322, 370] width 270 height 19
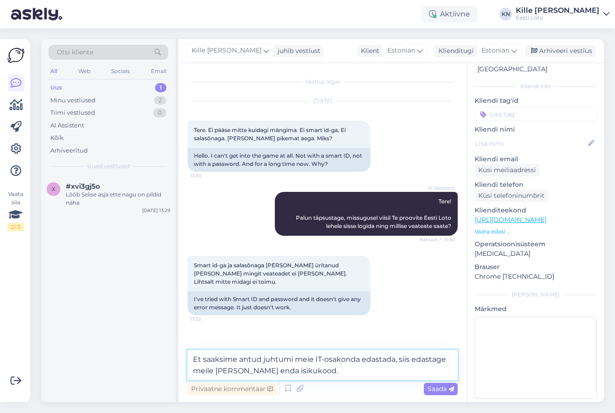
click at [357, 361] on textarea "Et saaksime antud juhtumi meie IT-osakonda edastada, siis edastage meile [PERSO…" at bounding box center [322, 365] width 270 height 30
click at [375, 370] on textarea "Et saaksime antud juhtumi meie IT-osakonda uurimiseks edastada, siis edastage m…" at bounding box center [322, 365] width 270 height 30
click at [193, 361] on textarea "Et saaksime antud juhtumi meie IT-osakonda uurimiseks edastada, siis edastage m…" at bounding box center [322, 365] width 270 height 30
drag, startPoint x: 362, startPoint y: 372, endPoint x: 201, endPoint y: 339, distance: 163.9
click at [201, 350] on textarea "Et saaksime antud juhtumi meie IT-osakonda uurimiseks edastada, siis edastage m…" at bounding box center [322, 365] width 270 height 30
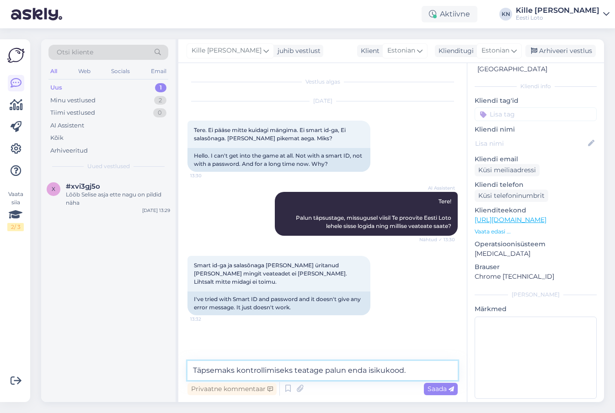
type textarea "Täpsemaks kontrollimiseks teatage palun enda isikukood."
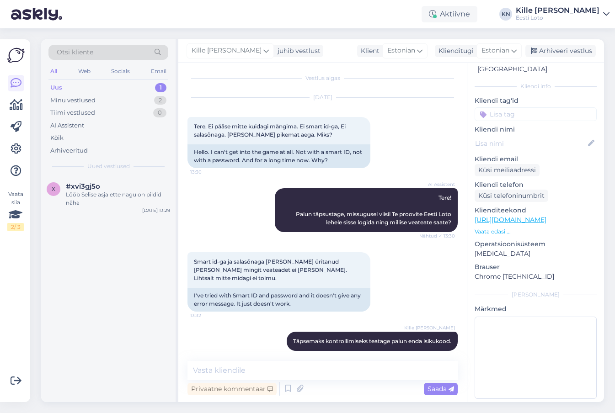
click at [498, 96] on div "Kliendi tag'id e-r Popkorni krediit Telefoninumbri kinnitamine E-posti kinnitam…" at bounding box center [535, 108] width 122 height 25
click at [503, 107] on input at bounding box center [535, 114] width 122 height 14
type input "sma"
click at [563, 137] on span "Smart-ID" at bounding box center [569, 139] width 26 height 5
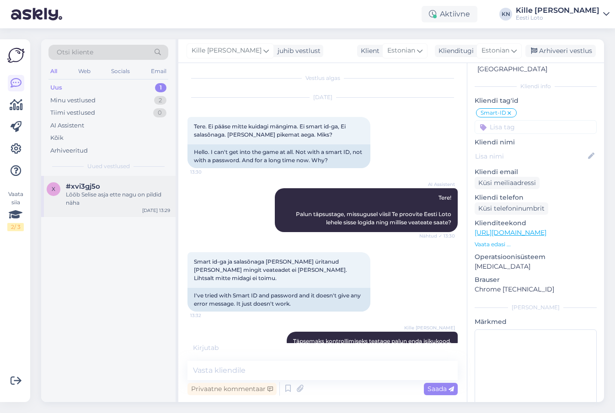
click at [136, 200] on div "Lõõb Selise asja ette nagu on pildid näha" at bounding box center [118, 199] width 104 height 16
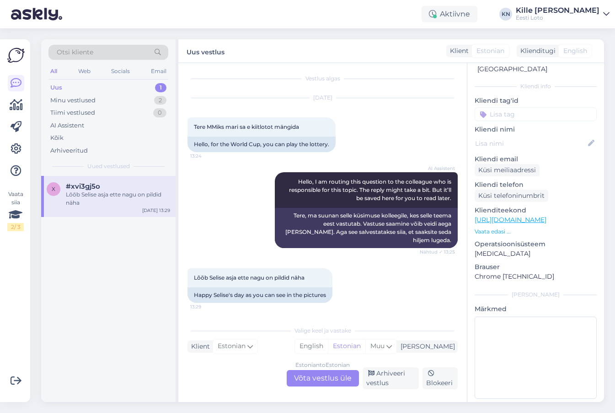
scroll to position [0, 0]
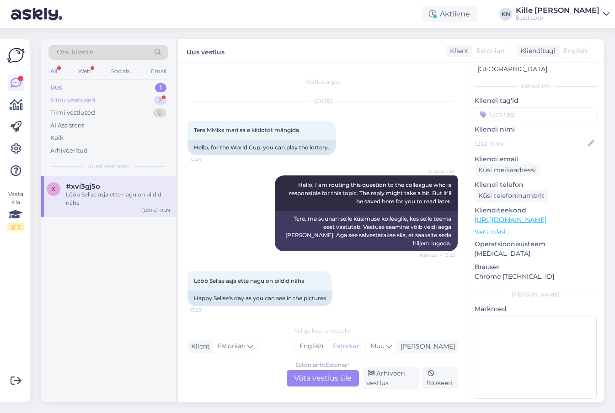
click at [101, 94] on div "Minu vestlused 2" at bounding box center [108, 100] width 120 height 13
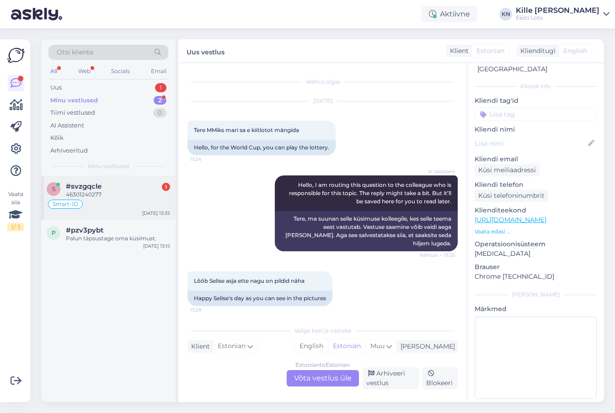
click at [91, 183] on span "#svzgqcle" at bounding box center [84, 186] width 36 height 8
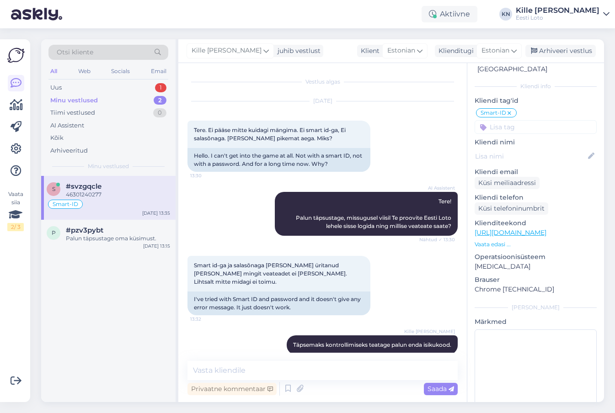
scroll to position [43, 0]
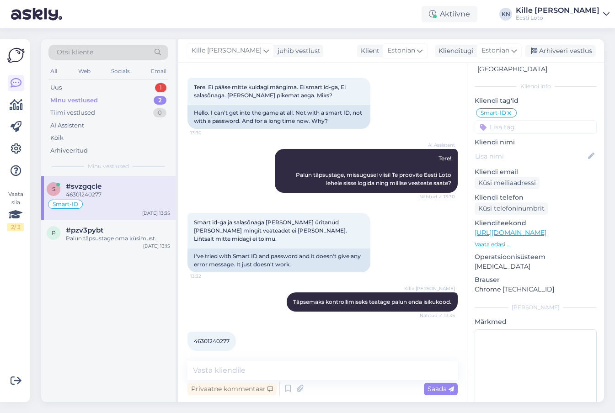
click at [202, 338] on span "46301240277" at bounding box center [212, 341] width 36 height 7
copy span "46301240277"
click at [268, 370] on textarea at bounding box center [322, 370] width 270 height 19
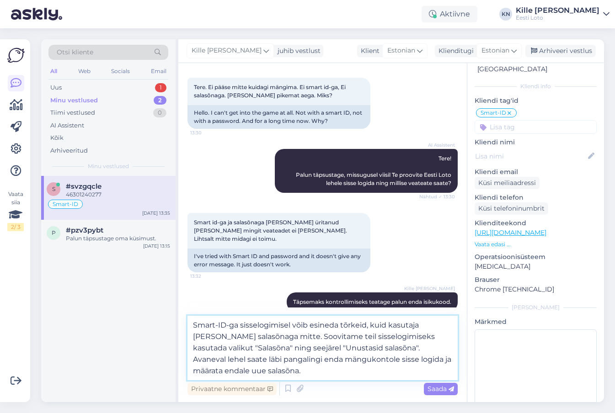
click at [422, 325] on textarea "Smart-ID-ga sisselogimisel võib esineda tõrkeid, kuid kasutaja [PERSON_NAME] sa…" at bounding box center [322, 348] width 270 height 64
click at [381, 336] on textarea "Smart-ID-ga sisselogimisel võib esineda tõrkeid, kuid kasutajanime ja salasõnag…" at bounding box center [322, 348] width 270 height 64
click at [302, 338] on textarea "Smart-ID-ga sisselogimisel võib esineda tõrkeid, kuid kasutajanime ja salasõnag…" at bounding box center [322, 348] width 270 height 64
click at [193, 323] on textarea "Smart-ID-ga sisselogimisel võib esineda tõrkeid, kuid kasutajanime ja salasõnag…" at bounding box center [322, 348] width 270 height 64
click at [401, 324] on textarea "Täname. Smart-ID-ga sisselogimisel võib esineda tõrkeid, kuid kasutajanime ja s…" at bounding box center [322, 348] width 270 height 64
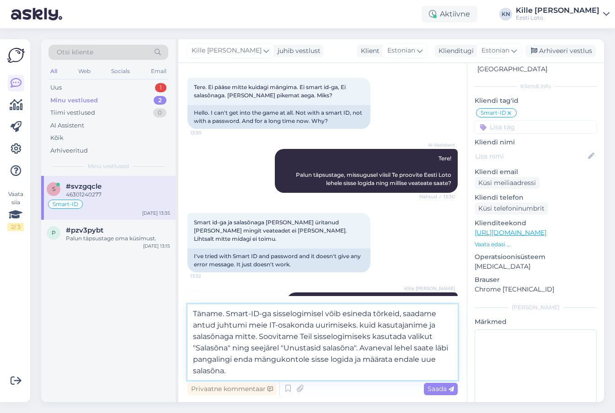
click at [379, 325] on textarea "Täname. Smart-ID-ga sisselogimisel võib esineda tõrkeid, saadame antud juhtumi …" at bounding box center [322, 342] width 270 height 76
click at [235, 338] on textarea "Täname. Smart-ID-ga sisselogimisel võib esineda tõrkeid, saadame antud juhtumi …" at bounding box center [322, 342] width 270 height 76
click at [254, 336] on textarea "Täname. Smart-ID-ga sisselogimisel võib esineda tõrkeid, saadame antud juhtumi …" at bounding box center [322, 342] width 270 height 76
click at [233, 335] on textarea "Täname. Smart-ID-ga sisselogimisel võib esineda tõrkeid, saadame antud juhtumi …" at bounding box center [322, 342] width 270 height 76
click at [289, 342] on textarea "Täname. Smart-ID-ga sisselogimisel võib esineda tõrkeid, saadame antud juhtumi …" at bounding box center [322, 342] width 270 height 76
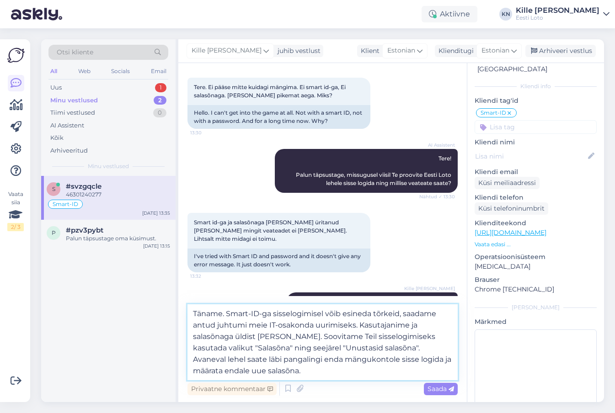
click at [288, 340] on textarea "Täname. Smart-ID-ga sisselogimisel võib esineda tõrkeid, saadame antud juhtumi …" at bounding box center [322, 342] width 270 height 76
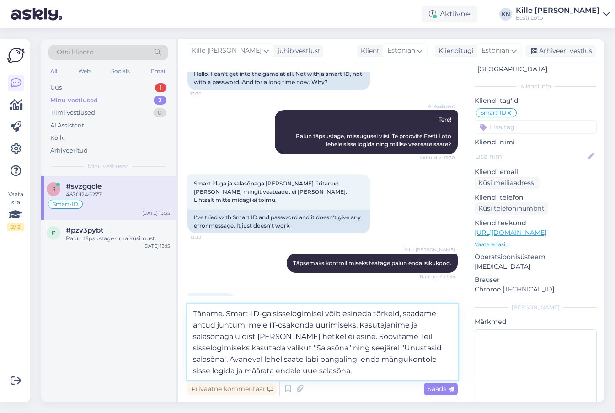
scroll to position [85, 0]
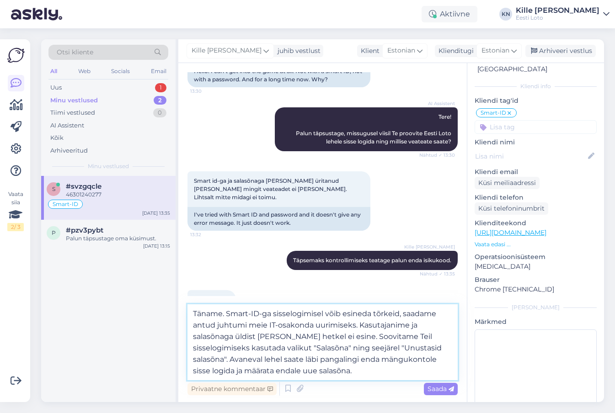
click at [233, 340] on textarea "Täname. Smart-ID-ga sisselogimisel võib esineda tõrkeid, saadame antud juhtumi …" at bounding box center [322, 342] width 270 height 76
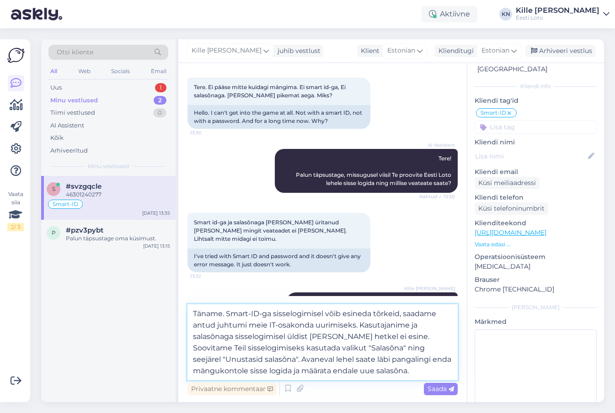
click at [224, 359] on textarea "Täname. Smart-ID-ga sisselogimisel võib esineda tõrkeid, saadame antud juhtumi …" at bounding box center [322, 342] width 270 height 76
type textarea "Täname. Smart-ID-ga sisselogimisel võib esineda tõrkeid, saadame antud juhtumi …"
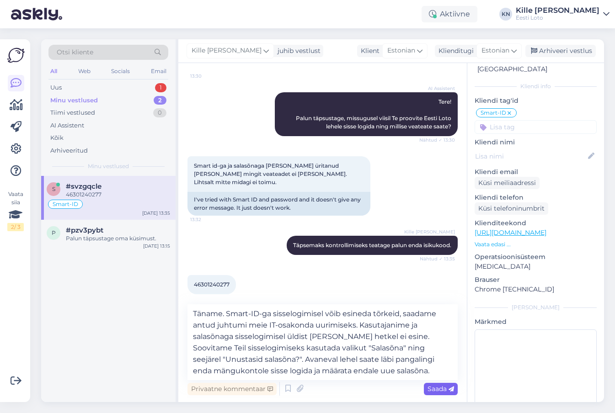
click at [427, 387] on div "Saada" at bounding box center [441, 389] width 34 height 12
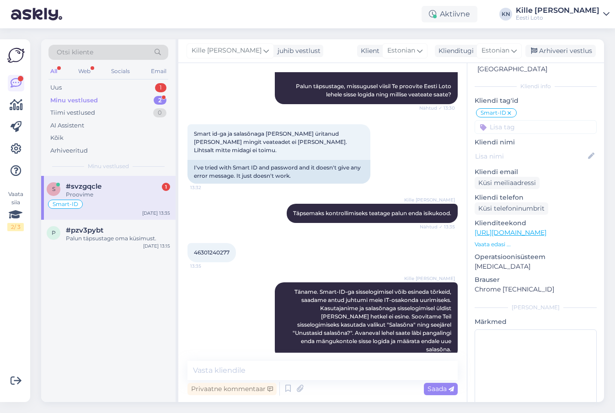
scroll to position [171, 0]
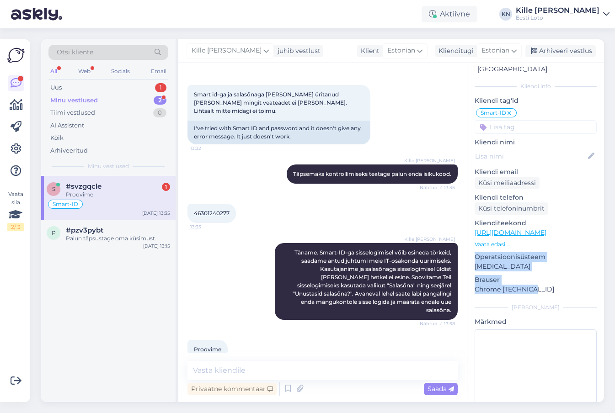
drag, startPoint x: 535, startPoint y: 284, endPoint x: 470, endPoint y: 248, distance: 74.4
click at [474, 285] on p "Chrome [TECHNICAL_ID]" at bounding box center [535, 290] width 122 height 10
copy div "Operatsioonisüsteem [MEDICAL_DATA] [PERSON_NAME] Chrome [TECHNICAL_ID]"
click at [553, 49] on div "Arhiveeri vestlus" at bounding box center [560, 51] width 70 height 12
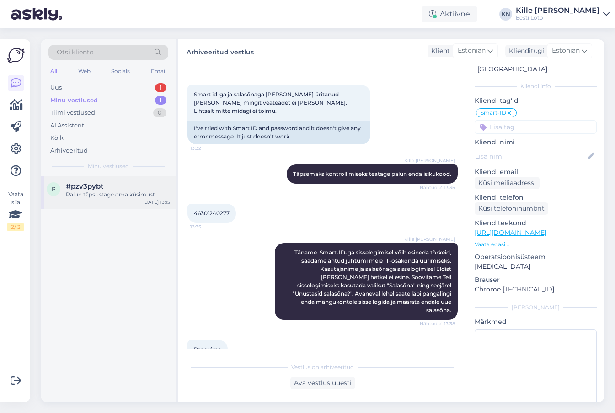
click at [92, 196] on div "Palun täpsustage oma küsimust." at bounding box center [118, 195] width 104 height 8
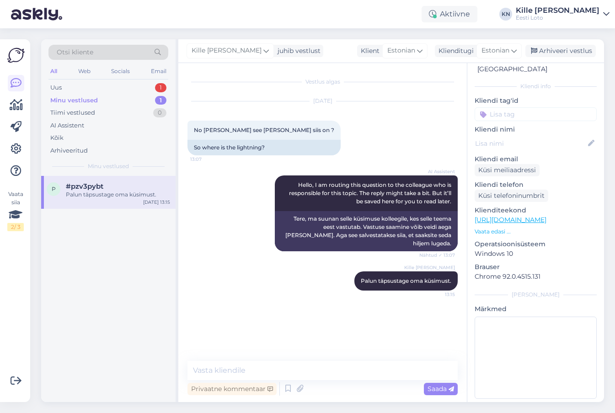
scroll to position [0, 0]
click at [91, 88] on div "Uus 1" at bounding box center [108, 87] width 120 height 13
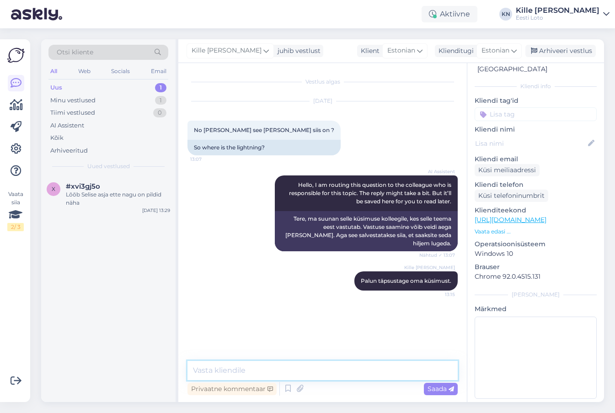
click at [238, 374] on textarea at bounding box center [322, 370] width 270 height 19
paste textarea "Üldist [PERSON_NAME] kodulehele sisselogimisel hetkel ei esine. Soovitame kustu…"
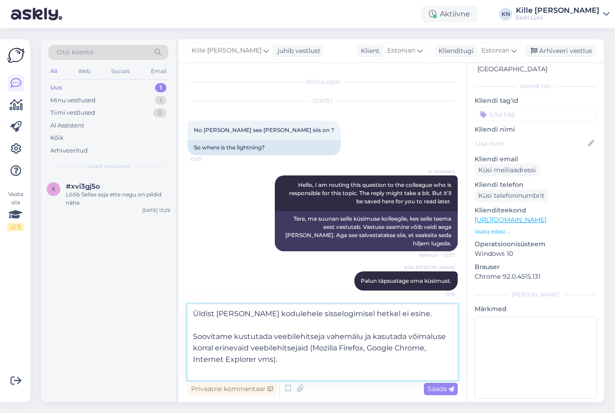
drag, startPoint x: 411, startPoint y: 315, endPoint x: 236, endPoint y: 308, distance: 174.6
click at [236, 308] on textarea "Üldist [PERSON_NAME] kodulehele sisselogimisel hetkel ei esine. Soovitame kustu…" at bounding box center [322, 342] width 270 height 76
type textarea "Üldist [PERSON_NAME] e-kiirloterii m Soovitame kustutada veebilehitseja vahemäl…"
drag, startPoint x: 287, startPoint y: 360, endPoint x: 149, endPoint y: 292, distance: 154.5
click at [187, 304] on textarea "Üldist [PERSON_NAME] e-kiirloterii m Soovitame kustutada veebilehitseja vahemäl…" at bounding box center [322, 342] width 270 height 76
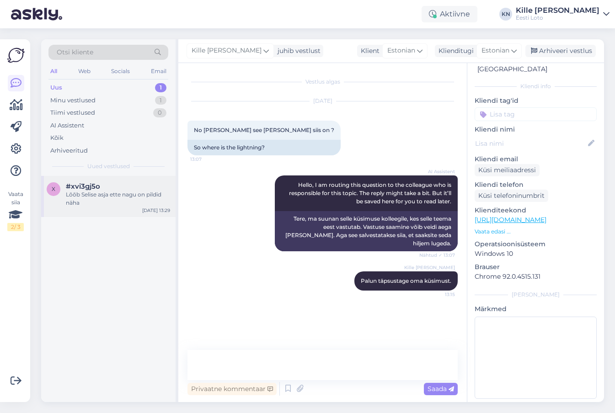
click at [101, 182] on div "x #xvi3gj5o Lõõb Selise asja ette nagu on pildid näha [DATE] 13:29" at bounding box center [108, 196] width 134 height 41
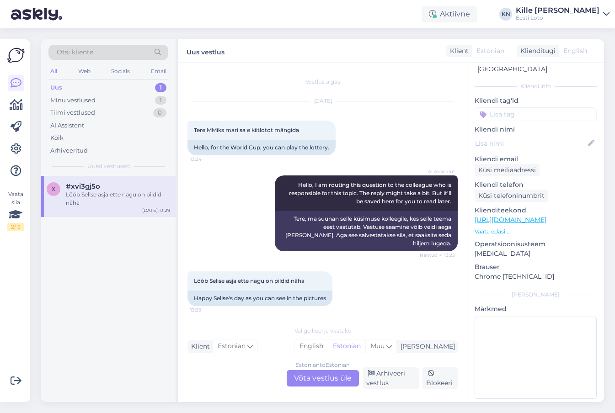
click at [302, 382] on div "Estonian to Estonian Võta vestlus üle" at bounding box center [322, 378] width 72 height 16
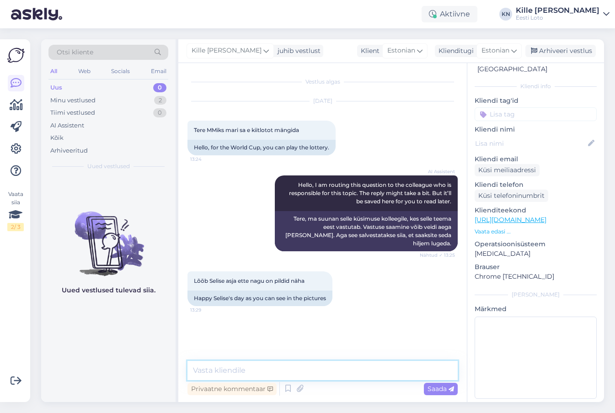
click at [265, 366] on textarea at bounding box center [322, 370] width 270 height 19
paste textarea "Üldist [PERSON_NAME] e-kiirloterii m Soovitame kustutada veebilehitseja vahemäl…"
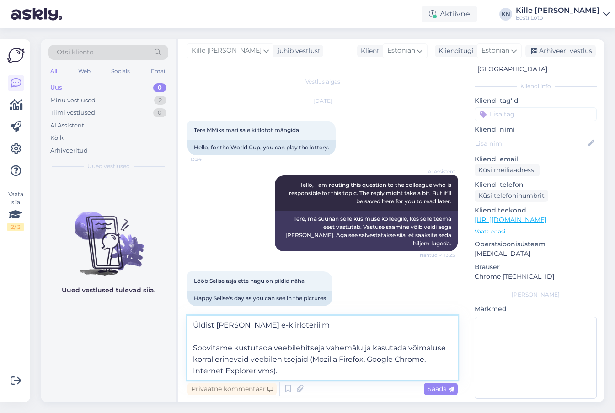
click at [296, 322] on textarea "Üldist [PERSON_NAME] e-kiirloterii m Soovitame kustutada veebilehitseja vahemäl…" at bounding box center [322, 348] width 270 height 64
type textarea "Üldist [PERSON_NAME] e-kiirloterii mängimisel hetkel ei esine. Soovitame kustut…"
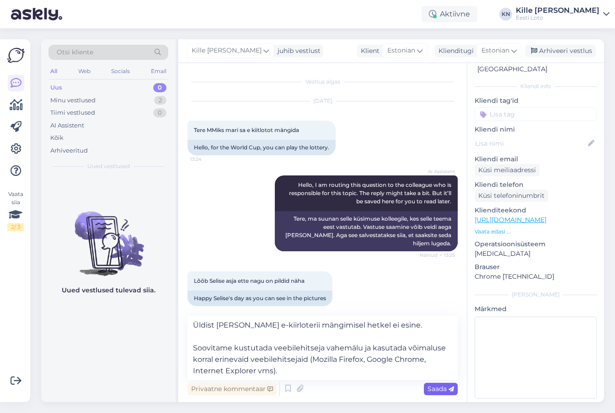
click at [447, 391] on span "Saada" at bounding box center [440, 389] width 26 height 8
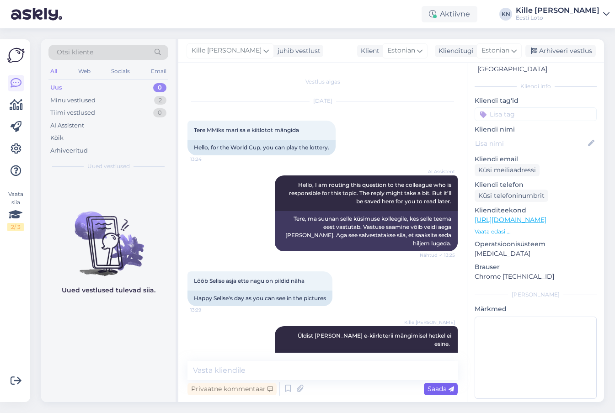
scroll to position [27, 0]
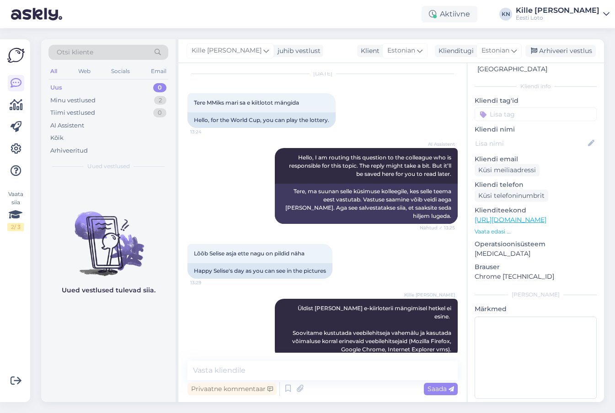
click at [509, 107] on input at bounding box center [535, 114] width 122 height 14
type input "e-ki"
click at [540, 137] on span "e-kiirloterii" at bounding box center [535, 139] width 29 height 5
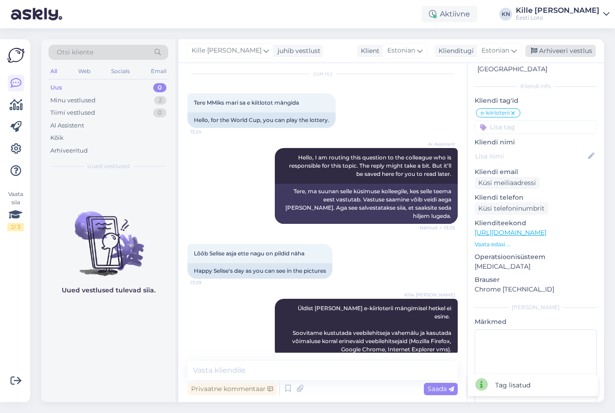
click at [546, 51] on div "Arhiveeri vestlus" at bounding box center [560, 51] width 70 height 12
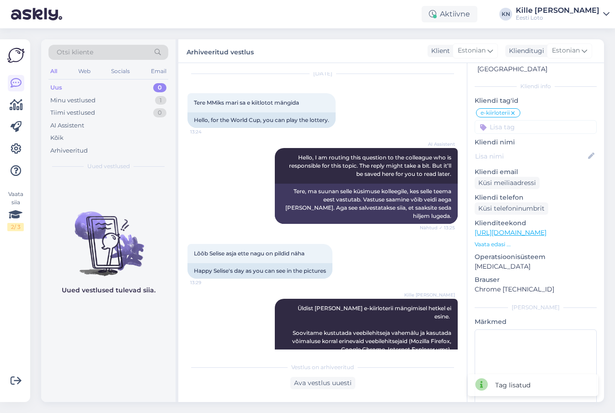
click at [114, 85] on div "Uus 0" at bounding box center [108, 87] width 120 height 13
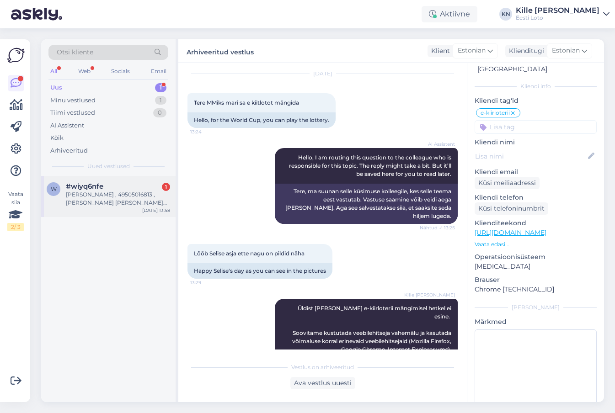
click at [121, 198] on div "[PERSON_NAME] , 49505016813 , [PERSON_NAME] [PERSON_NAME] kontolt Swedbangast" at bounding box center [118, 199] width 104 height 16
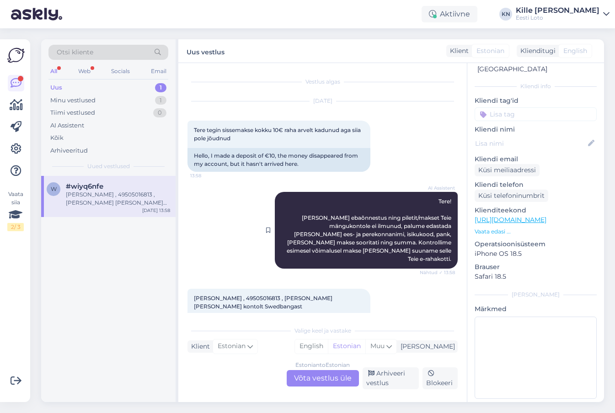
scroll to position [29, 0]
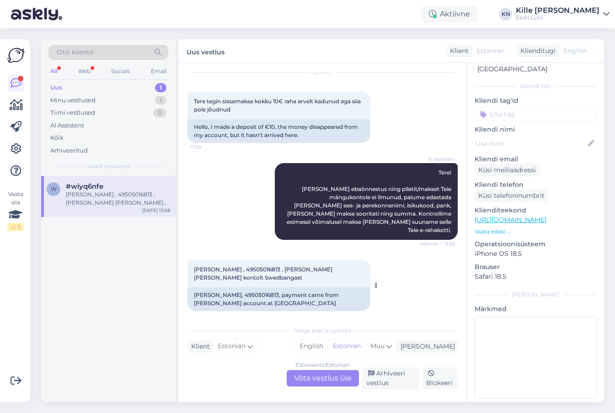
click at [223, 266] on span "[PERSON_NAME] , 49505016813 , [PERSON_NAME] [PERSON_NAME] kontolt Swedbangast" at bounding box center [264, 273] width 140 height 15
copy span "Anier"
click at [332, 266] on span "[PERSON_NAME] , 49505016813 , [PERSON_NAME] [PERSON_NAME] kontolt Swedbangast" at bounding box center [264, 273] width 140 height 15
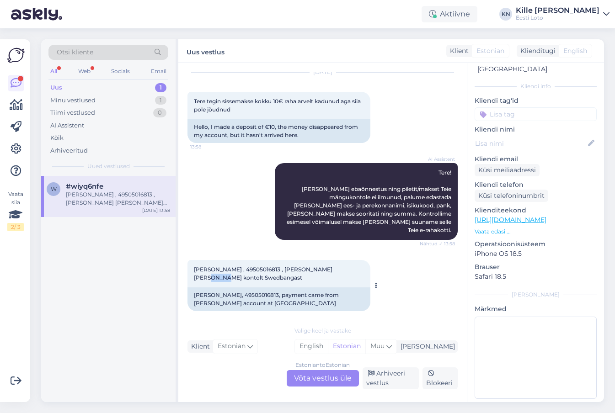
copy span "Almar"
click at [261, 293] on div "[PERSON_NAME], 49505016813, payment came from [PERSON_NAME] account at [GEOGRAP…" at bounding box center [278, 299] width 183 height 24
click at [313, 385] on div "Estonian to Estonian Võta vestlus üle" at bounding box center [322, 378] width 72 height 16
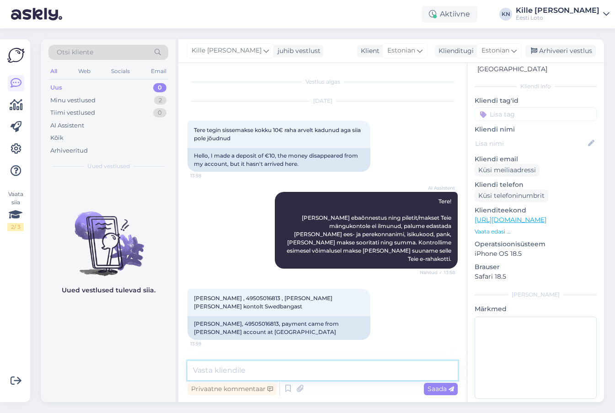
click at [210, 372] on textarea at bounding box center [322, 370] width 270 height 19
paste textarea "Teise isiku/firma pangakontolt sissemakset ei ole võimalik teha ja see tagastat…"
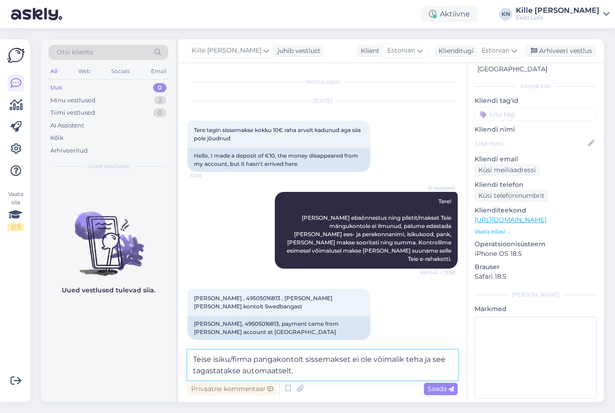
click at [252, 360] on textarea "Teise isiku/firma pangakontolt sissemakset ei ole võimalik teha ja see tagastat…" at bounding box center [322, 365] width 270 height 30
click at [376, 379] on textarea "Teise isiku pangakontolt sissemakset ei ole võimalik teha ja see tagastatakse a…" at bounding box center [322, 365] width 270 height 30
type textarea "Teise isiku pangakontolt sissemakset ei ole võimalik teha ja see tagastatakse a…"
click at [441, 389] on span "Saada" at bounding box center [440, 389] width 26 height 8
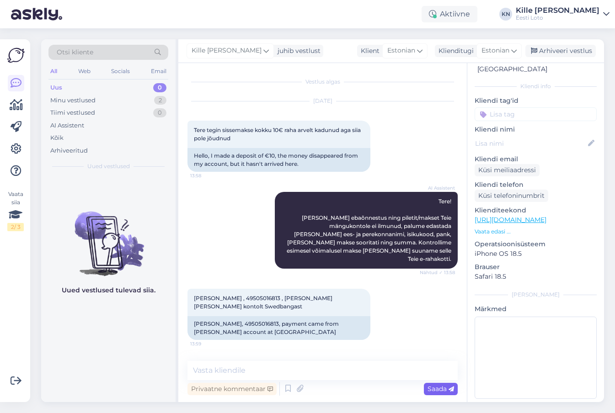
scroll to position [37, 0]
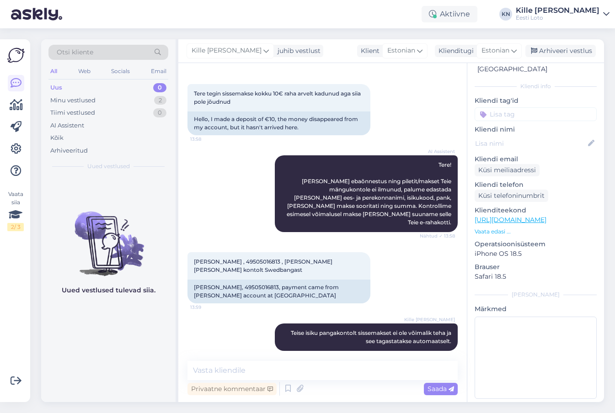
click at [525, 107] on input at bounding box center [535, 114] width 122 height 14
type input "e-rah"
click at [539, 135] on div "E-rahakott" at bounding box center [535, 139] width 39 height 9
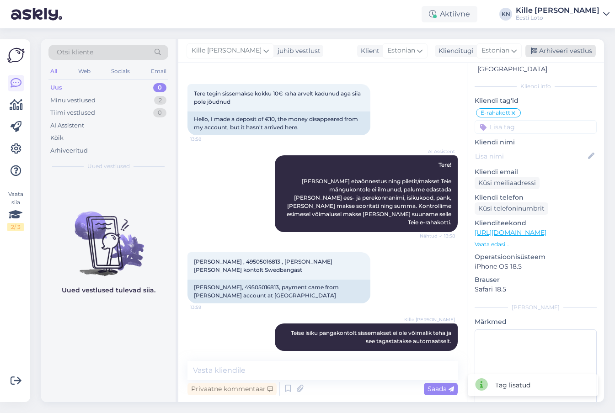
click at [565, 52] on div "Arhiveeri vestlus" at bounding box center [560, 51] width 70 height 12
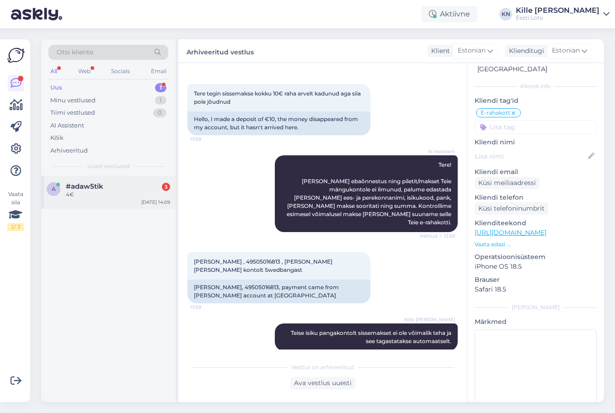
click at [95, 186] on span "#adaw5tik" at bounding box center [84, 186] width 37 height 8
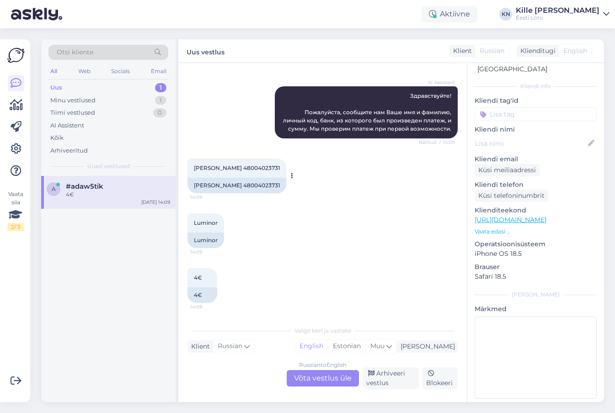
click at [216, 169] on span "[PERSON_NAME] 48004023731" at bounding box center [237, 167] width 86 height 7
copy span "Terentjeva"
click at [301, 379] on div "Russian to English Võta vestlus üle" at bounding box center [322, 378] width 72 height 16
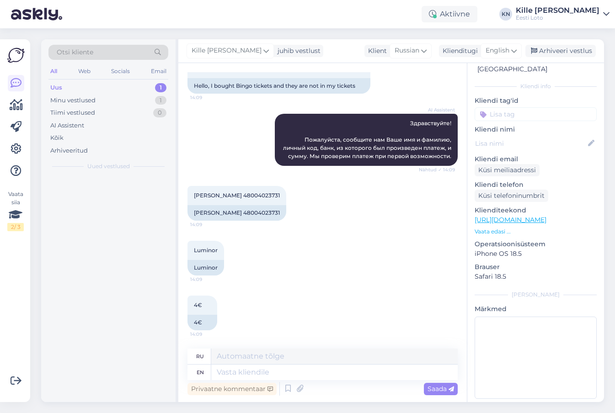
scroll to position [70, 0]
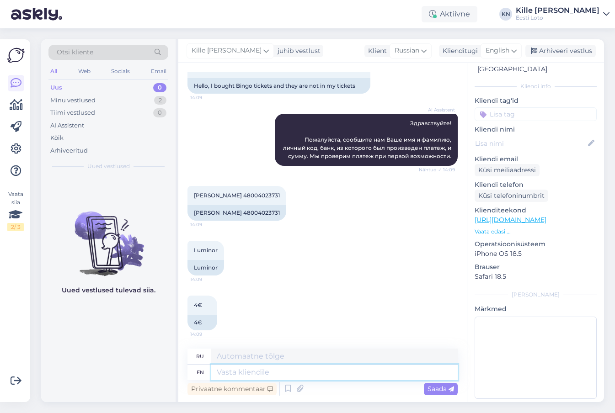
click at [291, 375] on textarea at bounding box center [334, 373] width 246 height 16
paste textarea "Kahjuks Teie makse ebaõnnestus tehnilise [PERSON_NAME] tõttu. Kontrollisime mak…"
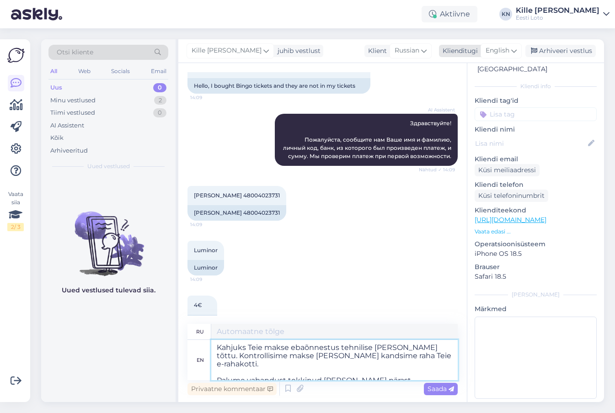
type textarea "Kahjuks Teie makse ebaõnnestus tehnilise [PERSON_NAME] tõttu. Kontrollisime mak…"
click at [501, 45] on div "English" at bounding box center [500, 50] width 41 height 15
type textarea "Kahjuks Teie maxe ebaõnestus tehnilise [PERSON_NAME] tõttu. Контролируйте [PERS…"
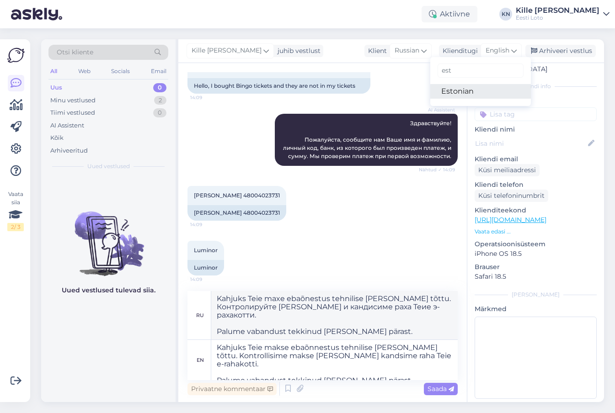
type input "est"
click at [472, 93] on link "Estonian" at bounding box center [480, 91] width 101 height 15
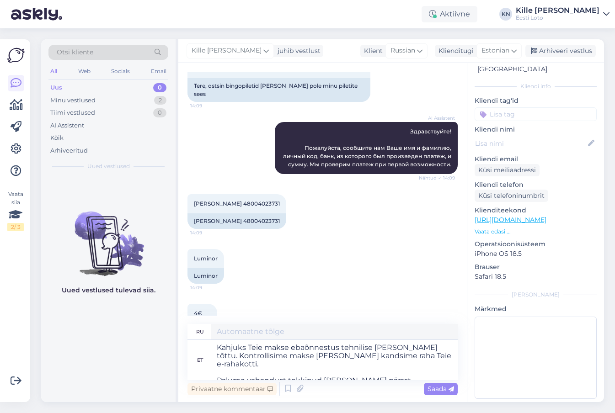
type textarea "К сожалению, ваш платёж не прошёл из-за технической ошибки. Мы проверили платёж…"
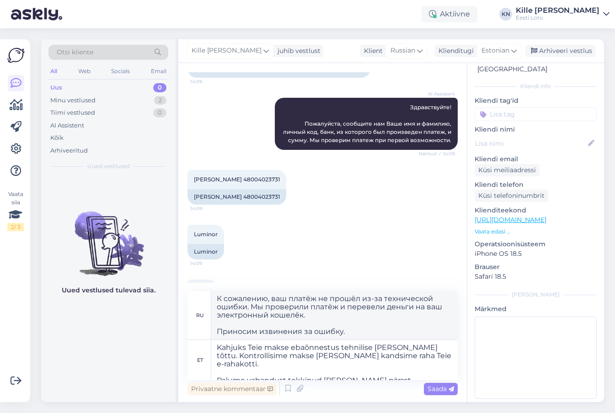
scroll to position [95, 0]
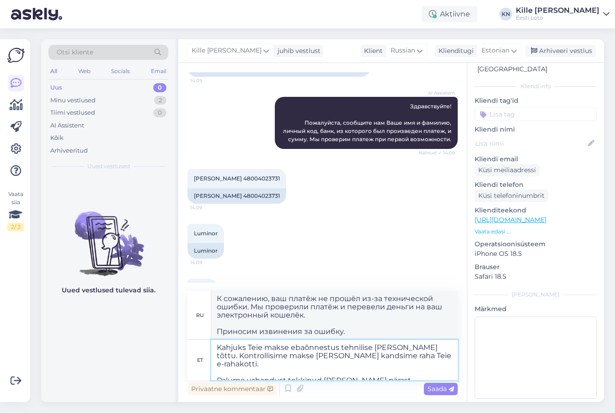
click at [277, 347] on textarea "Kahjuks Teie makse ebaõnnestus tehnilise [PERSON_NAME] tõttu. Kontrollisime mak…" at bounding box center [334, 360] width 246 height 40
type textarea "Kahjuks Teie pileti ost ebaõnnestus tehnilise [PERSON_NAME] tõttu. Kontrollisim…"
type textarea "К сожалению, покупка билета не удалась из-за технической ошибки. Мы проверили п…"
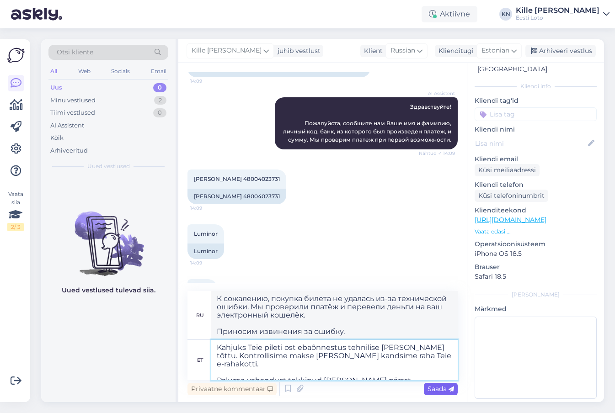
type textarea "Kahjuks Teie pileti ost ebaõnnestus tehnilise [PERSON_NAME] tõttu. Kontrollisim…"
click at [432, 391] on span "Saada" at bounding box center [440, 389] width 26 height 8
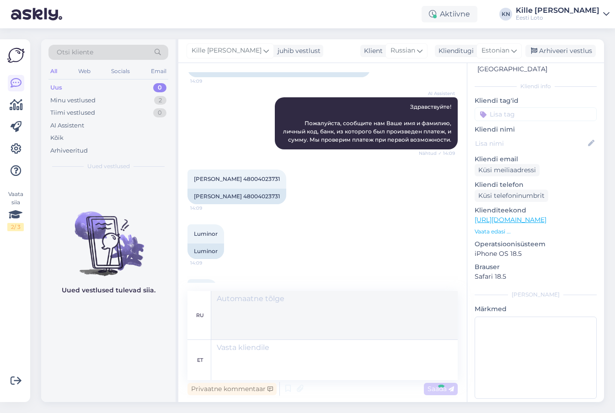
scroll to position [182, 0]
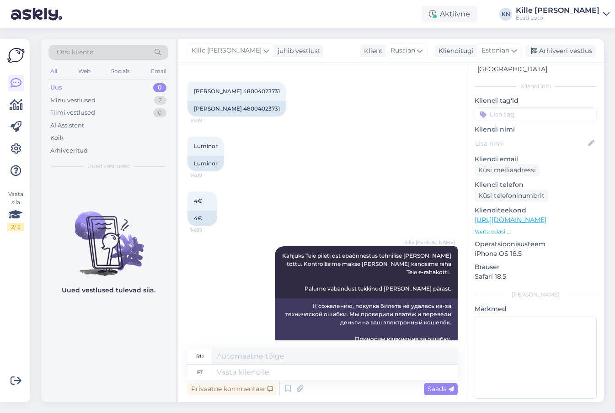
click at [512, 107] on input at bounding box center [535, 114] width 122 height 14
type input "e-raha"
click at [524, 137] on span "E-rahakott" at bounding box center [535, 139] width 30 height 5
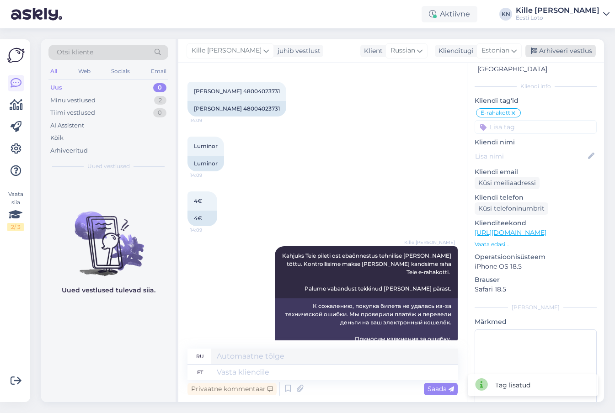
click at [555, 54] on div "Arhiveeri vestlus" at bounding box center [560, 51] width 70 height 12
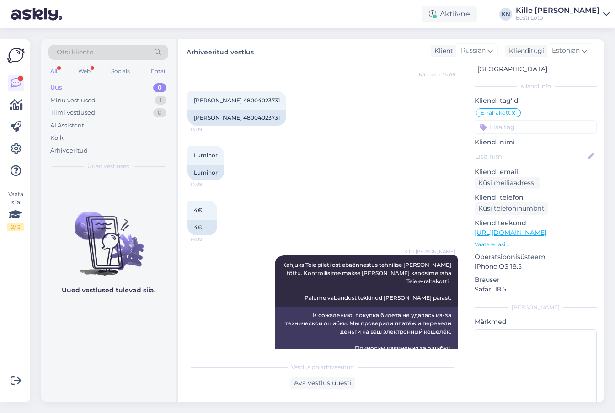
scroll to position [275, 0]
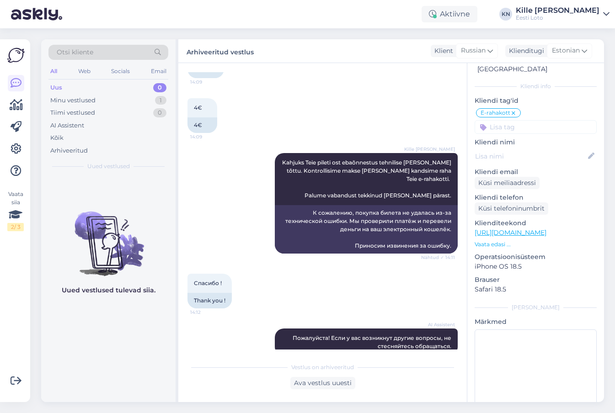
click at [88, 86] on div "Uus 0" at bounding box center [108, 87] width 120 height 13
click at [86, 102] on div "Minu vestlused" at bounding box center [72, 100] width 45 height 9
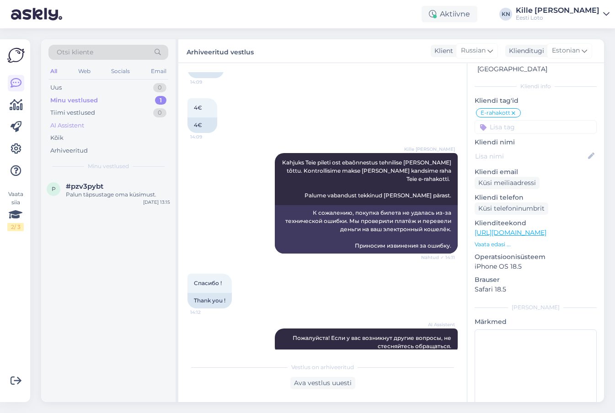
click at [81, 121] on div "AI Assistent" at bounding box center [108, 125] width 120 height 13
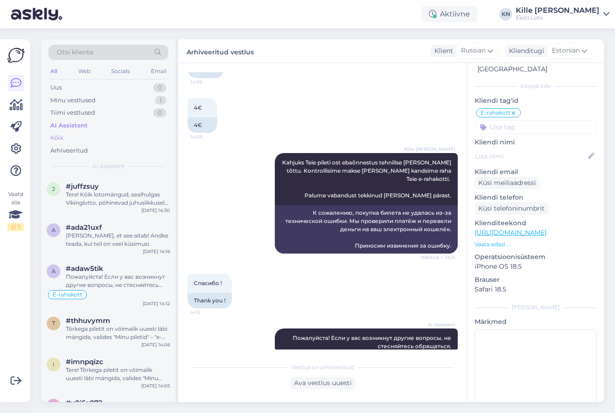
click at [76, 137] on div "Kõik" at bounding box center [108, 138] width 120 height 13
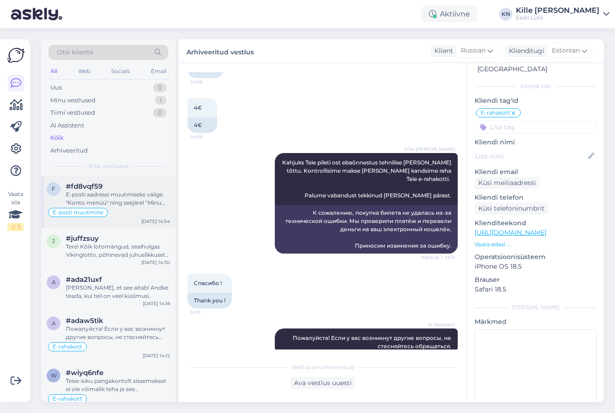
click at [106, 196] on div "E-posti aadressi muutmiseks valige "Konto menüü" ning seejärel “Minu andmed”. S…" at bounding box center [118, 199] width 104 height 16
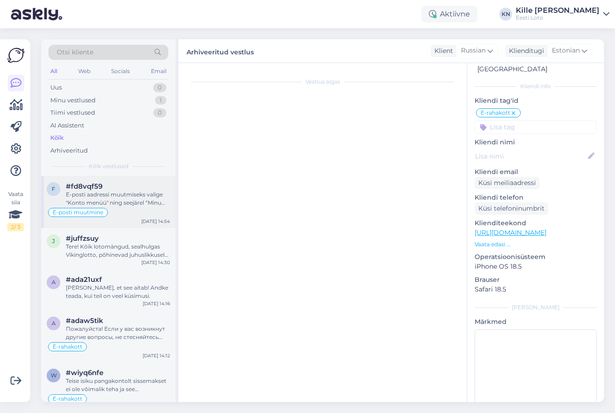
scroll to position [0, 0]
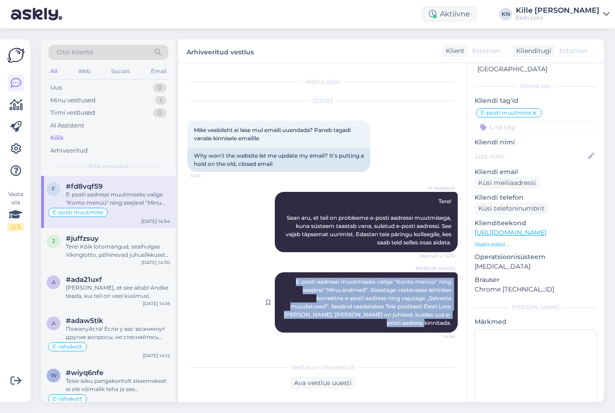
drag, startPoint x: 452, startPoint y: 326, endPoint x: 278, endPoint y: 282, distance: 179.5
click at [278, 282] on div "[PERSON_NAME] E-posti aadressi muutmiseks valige "Konto menüü" ning seejärel “M…" at bounding box center [366, 302] width 183 height 60
copy span "E-posti aadressi muutmiseks valige "Konto menüü" ning seejärel “Minu andmed”. S…"
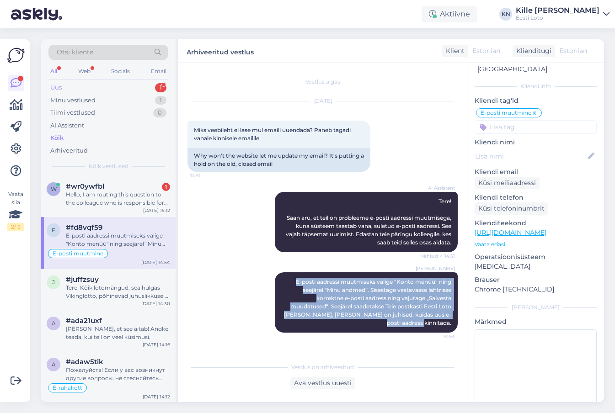
click at [94, 83] on div "Uus 1" at bounding box center [108, 87] width 120 height 13
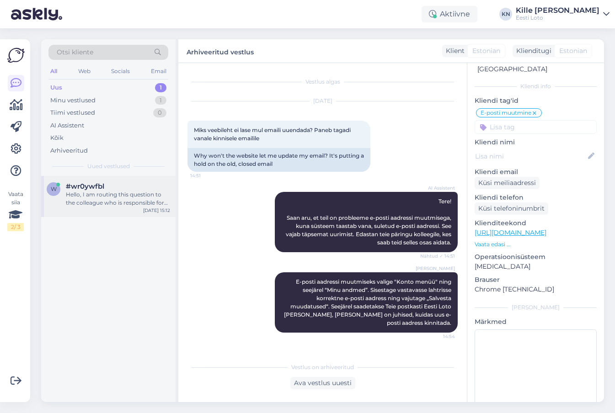
click at [89, 205] on div "Hello, I am routing this question to the colleague who is responsible for this …" at bounding box center [118, 199] width 104 height 16
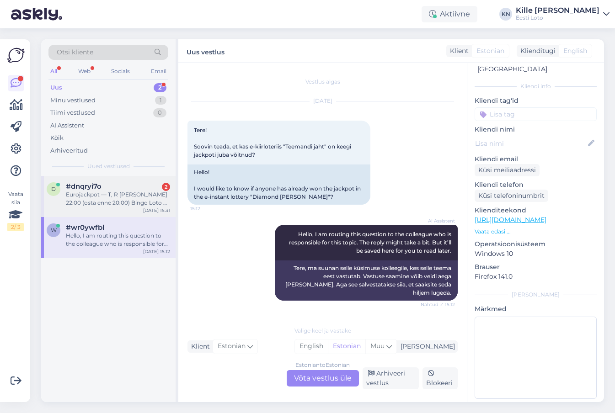
click at [86, 198] on div "Eurojackpot — T, R [PERSON_NAME] 22:00 (osta enne 20:00) Bingo Loto — K [PERSON…" at bounding box center [118, 199] width 104 height 16
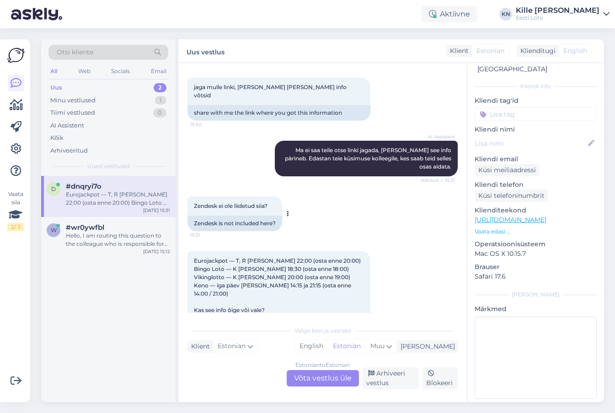
scroll to position [1027, 0]
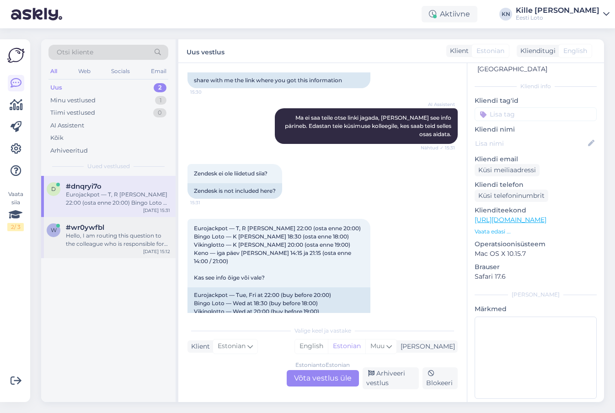
click at [125, 232] on div "#wr0ywfbl" at bounding box center [118, 227] width 104 height 8
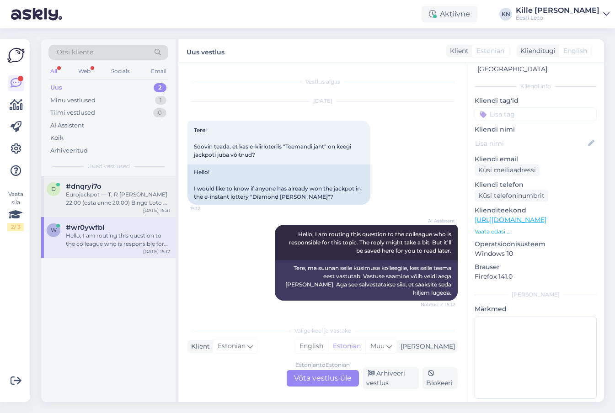
click at [88, 204] on div "Eurojackpot — T, R [PERSON_NAME] 22:00 (osta enne 20:00) Bingo Loto — K [PERSON…" at bounding box center [118, 199] width 104 height 16
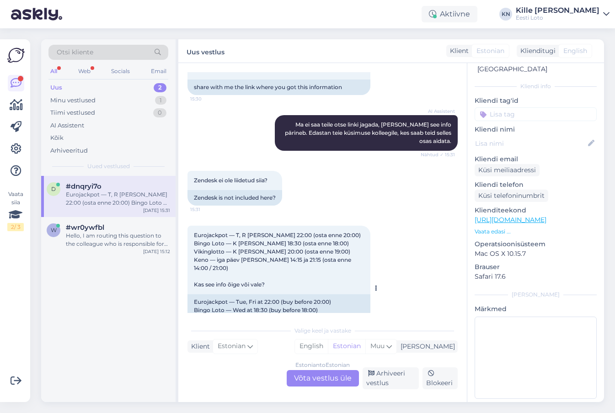
scroll to position [1027, 0]
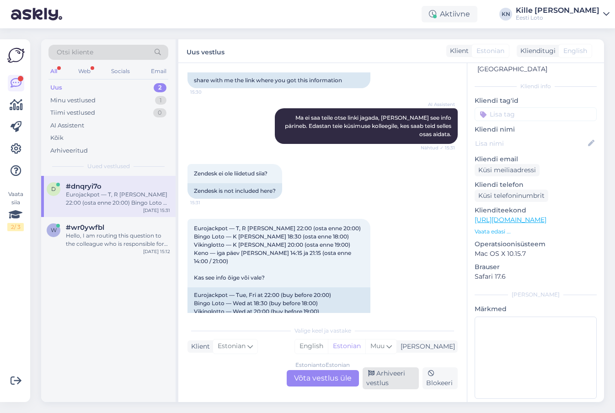
click at [386, 383] on div "Arhiveeri vestlus" at bounding box center [390, 378] width 57 height 22
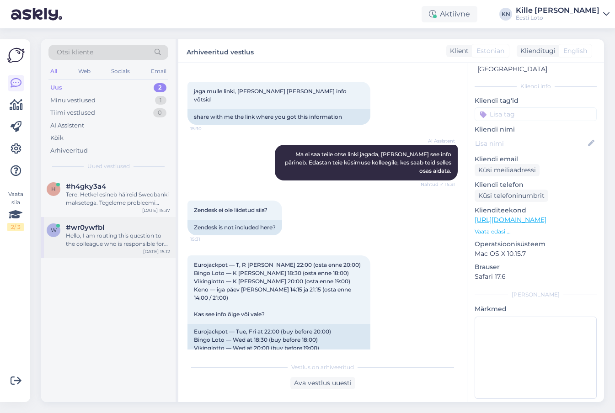
click at [84, 233] on div "Hello, I am routing this question to the colleague who is responsible for this …" at bounding box center [118, 240] width 104 height 16
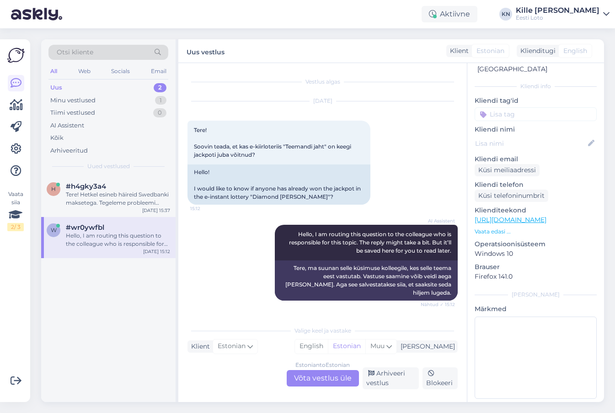
scroll to position [0, 0]
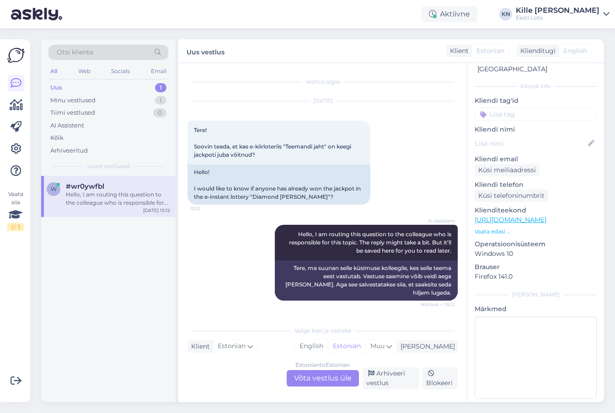
click at [120, 83] on div "Uus 1" at bounding box center [108, 87] width 120 height 13
click at [331, 371] on div "Estonian to Estonian Võta vestlus üle" at bounding box center [322, 378] width 72 height 16
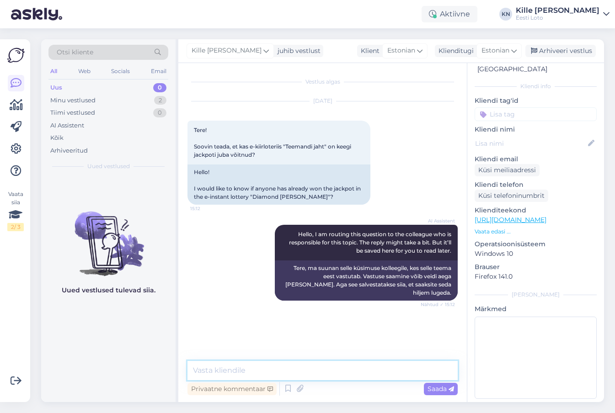
click at [301, 372] on textarea at bounding box center [322, 370] width 270 height 19
click at [228, 366] on textarea "Üks peavõitudest o" at bounding box center [322, 370] width 270 height 19
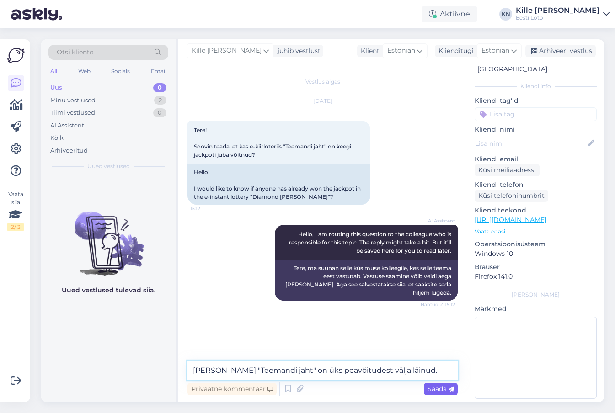
type textarea "[PERSON_NAME] "Teemandi jaht" on üks peavõitudest välja läinud."
click at [436, 387] on span "Saada" at bounding box center [440, 389] width 26 height 8
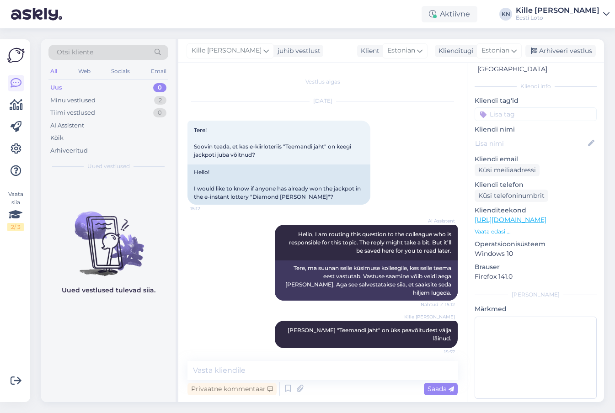
click at [493, 107] on input at bounding box center [535, 114] width 122 height 14
type input "e-kiir"
click at [527, 137] on span "e-kiirloterii" at bounding box center [535, 139] width 29 height 5
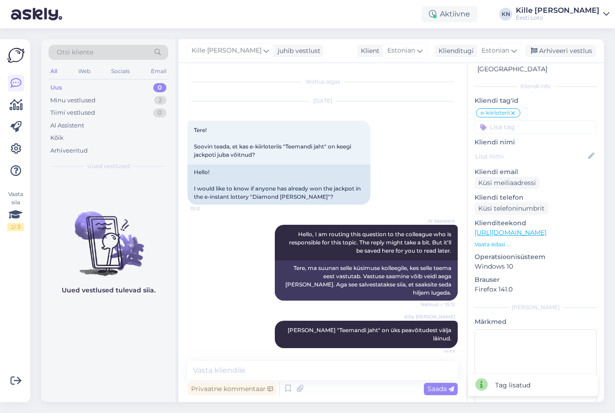
click at [550, 44] on div "Kille Nevolihhin juhib vestlust Klient Estonian Klienditugi Estonian est Estoni…" at bounding box center [390, 51] width 425 height 24
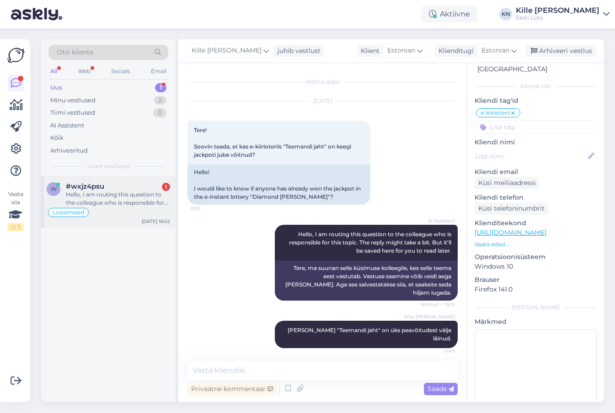
click at [123, 176] on div "w #wxjz4psu 1 Hello, I am routing this question to the colleague who is respons…" at bounding box center [108, 202] width 134 height 52
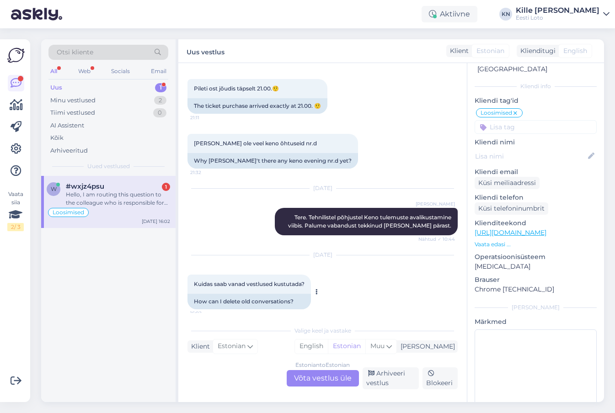
scroll to position [1934, 0]
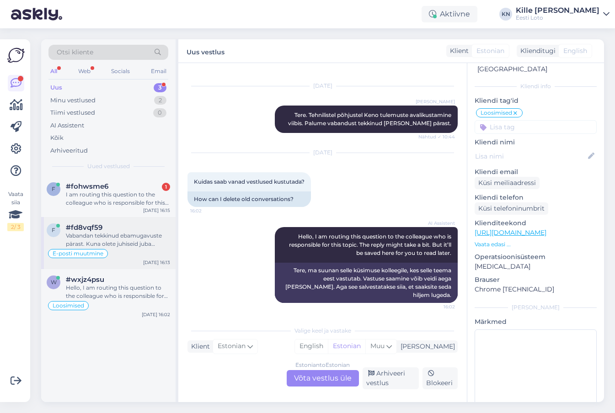
click at [103, 245] on div "Vabandan tekkinud ebamugavuste pärast. Kuna olete juhiseid juba [PERSON_NAME] p…" at bounding box center [118, 240] width 104 height 16
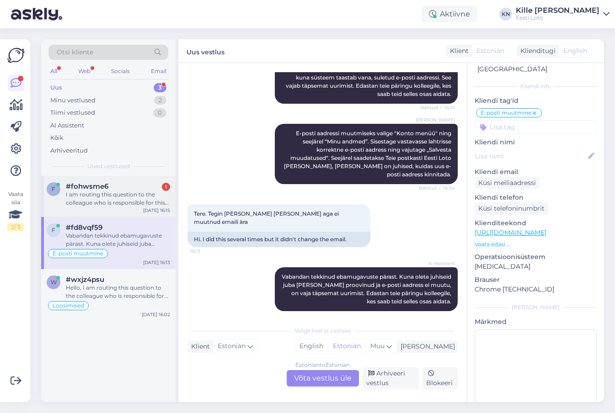
click at [137, 198] on div "I am routing this question to the colleague who is responsible for this topic. …" at bounding box center [118, 199] width 104 height 16
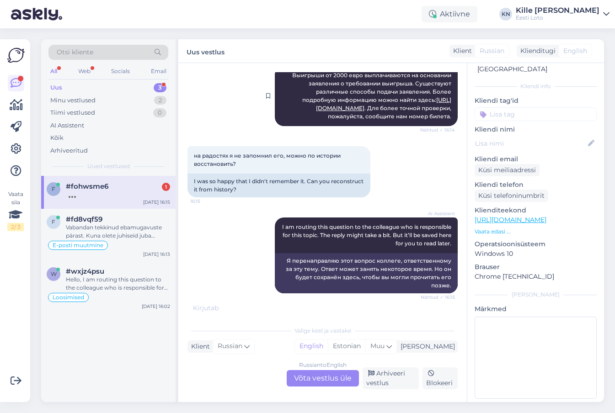
scroll to position [165, 0]
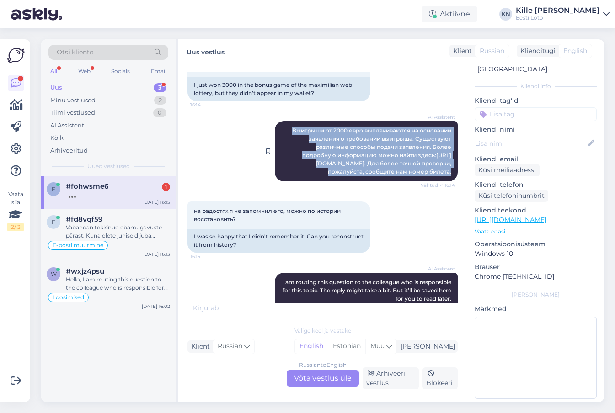
drag, startPoint x: 454, startPoint y: 175, endPoint x: 291, endPoint y: 127, distance: 169.1
click at [291, 127] on div "AI Assistent Выигрыши от 2000 евро выплачиваются на основании заявления о требо…" at bounding box center [366, 151] width 183 height 60
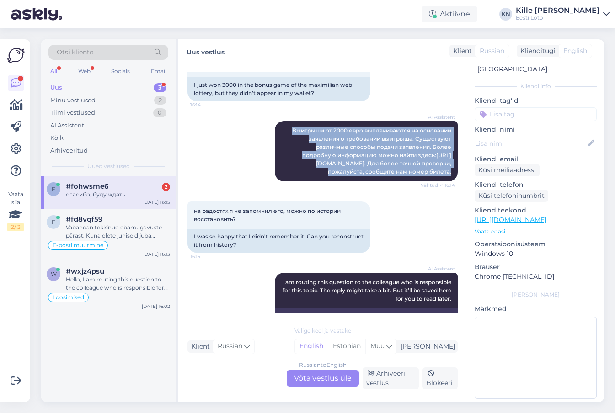
scroll to position [265, 0]
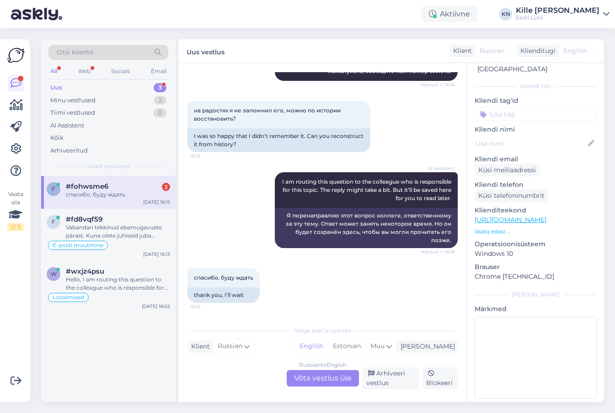
click at [317, 375] on div "Russian to English Võta vestlus üle" at bounding box center [322, 378] width 72 height 16
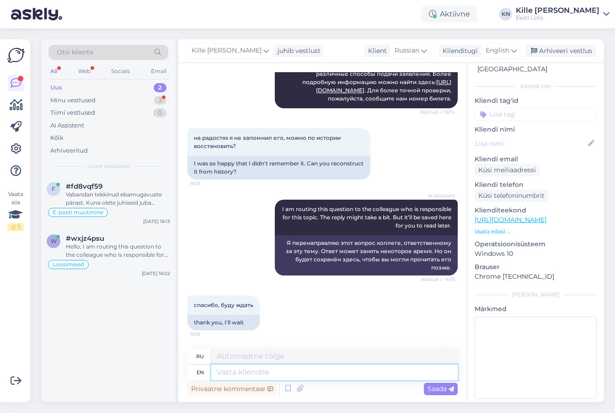
click at [302, 374] on textarea at bounding box center [334, 373] width 246 height 16
click at [505, 49] on span "English" at bounding box center [497, 51] width 24 height 10
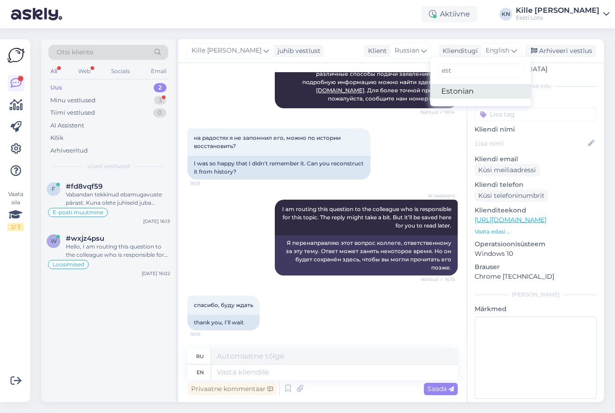
click at [474, 93] on link "Estonian" at bounding box center [480, 91] width 101 height 15
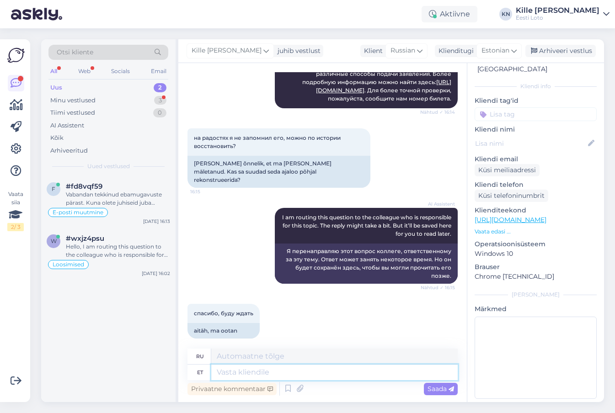
click at [253, 378] on textarea at bounding box center [334, 373] width 246 height 16
type textarea "Pileti n"
type textarea "Билет"
type textarea "Pileti numbri lei"
type textarea "Номер билета"
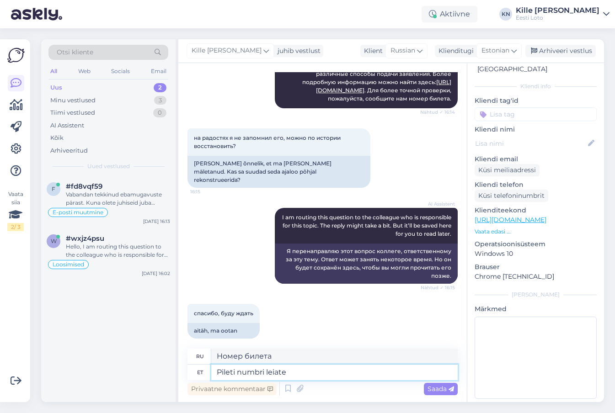
type textarea "Pileti numbri leiate"
type textarea "[PERSON_NAME] билета вы можете найти здесь."
type textarea "Pileti numbri leiate,"
type textarea "Вы можете найти номер билета,"
type textarea "Pileti numbri leiate, kui v"
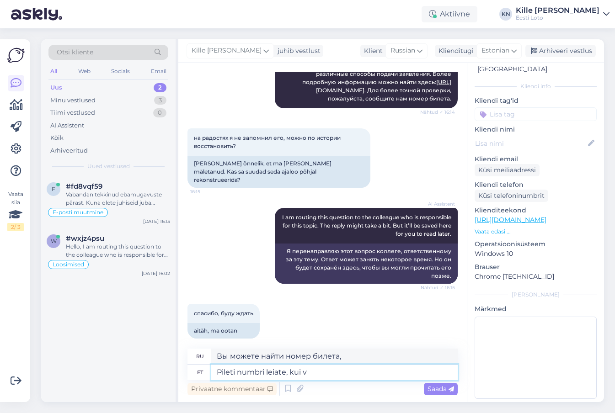
type textarea "Вы можете найти номер вашего билета, если"
type textarea "Pileti numbri leiate, [PERSON_NAME]"
type textarea "Вы можете найти номер своего билета, выбрав"
type textarea "Pileti numbri leiate, [PERSON_NAME] "Minu pi"
type textarea "Вы можете найти номер своего билета, выбрав «Мой"
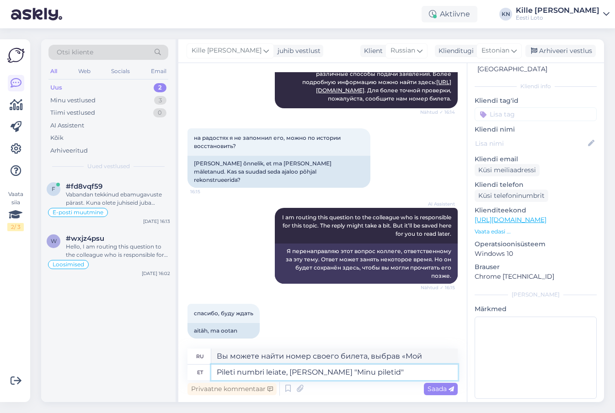
type textarea "Pileti numbri leiate, [PERSON_NAME] "Minu piletid""
type textarea "Номер вашего билета можно узнать, выбрав «Мои билеты»."
type textarea "Pileti numbri leiate, [PERSON_NAME] "Minu piletid" ning ""
type textarea "Номер вашего билета вы можете узнать, выбрав «Мои билеты» и «"
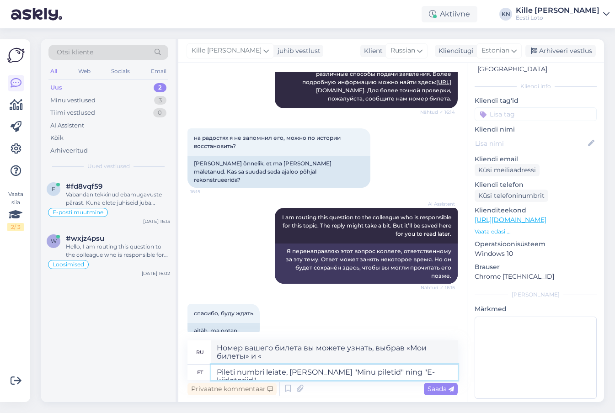
type textarea "Pileti numbri leiate, [PERSON_NAME] "Minu piletid" ning "E-kiirloteriid"."
type textarea "[PERSON_NAME] своего билета вы можете узнать, выбрав «Мои билеты» и «Электронны…"
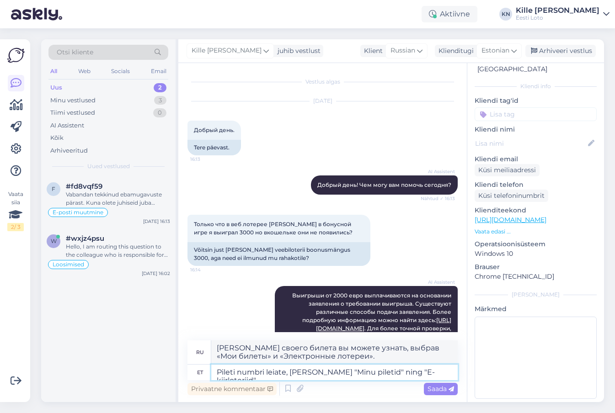
scroll to position [246, 0]
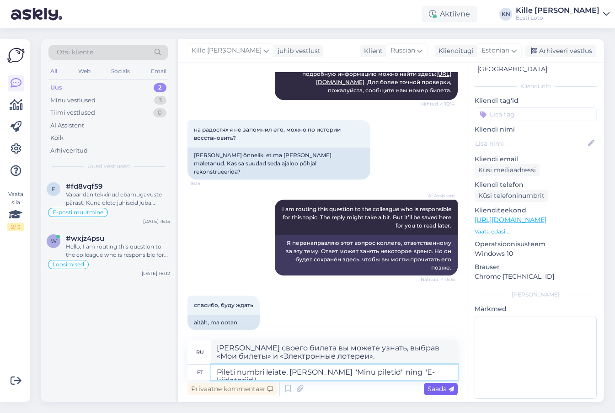
type textarea "Pileti numbri leiate, [PERSON_NAME] "Minu piletid" ning "E-kiirloteriid"."
click at [441, 390] on span "Saada" at bounding box center [440, 389] width 26 height 8
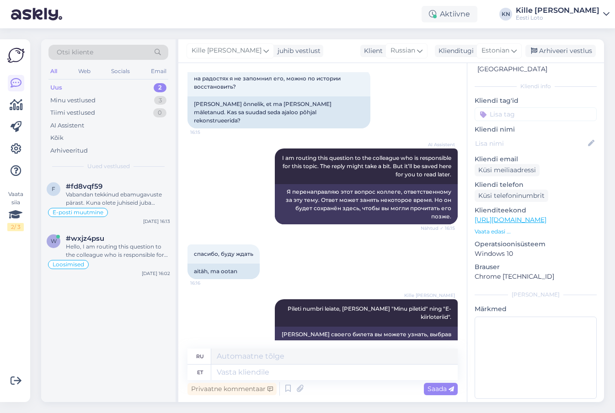
scroll to position [309, 0]
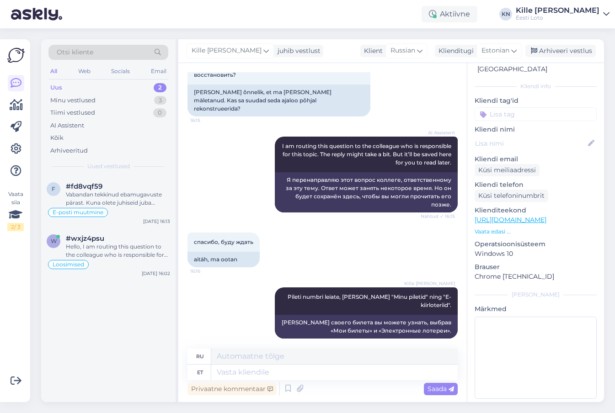
click at [547, 107] on input at bounding box center [535, 114] width 122 height 14
type input "e-k"
click at [535, 135] on div "e-kiirloterii" at bounding box center [535, 139] width 38 height 9
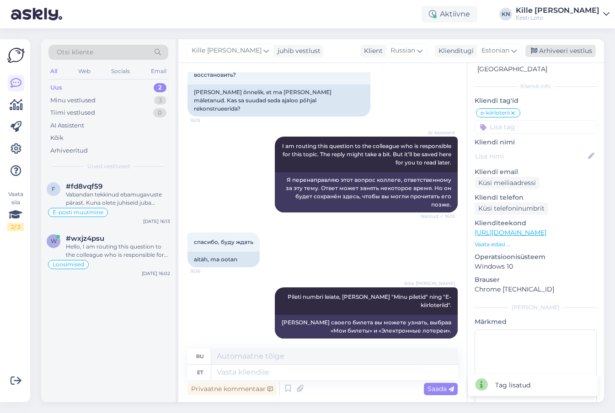
click at [546, 49] on div "Arhiveeri vestlus" at bounding box center [560, 51] width 70 height 12
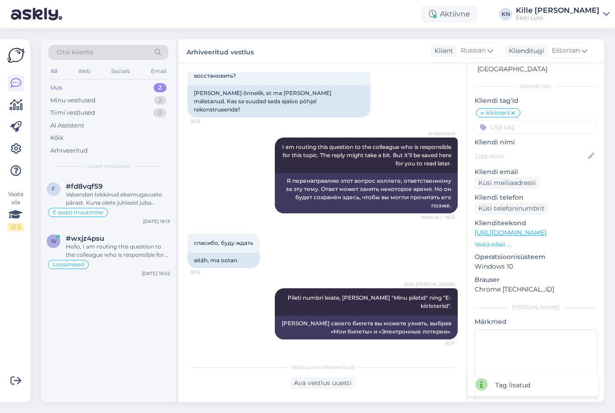
scroll to position [300, 0]
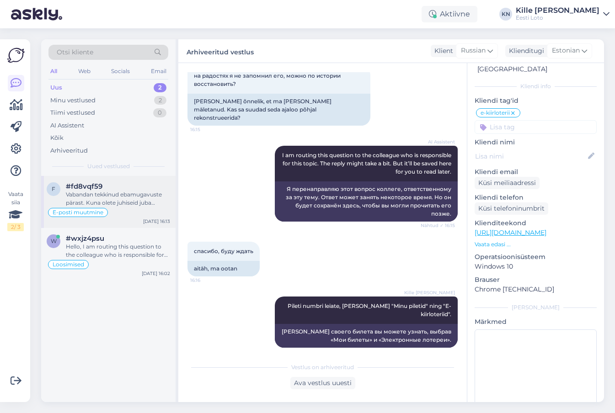
click at [130, 194] on div "Vabandan tekkinud ebamugavuste pärast. Kuna olete juhiseid juba [PERSON_NAME] p…" at bounding box center [118, 199] width 104 height 16
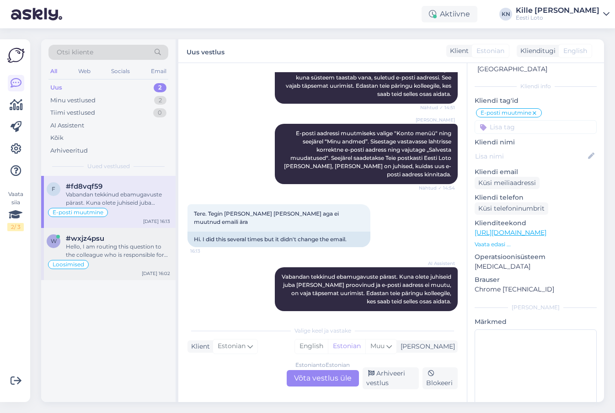
click at [132, 237] on div "#wxjz4psu" at bounding box center [118, 238] width 104 height 8
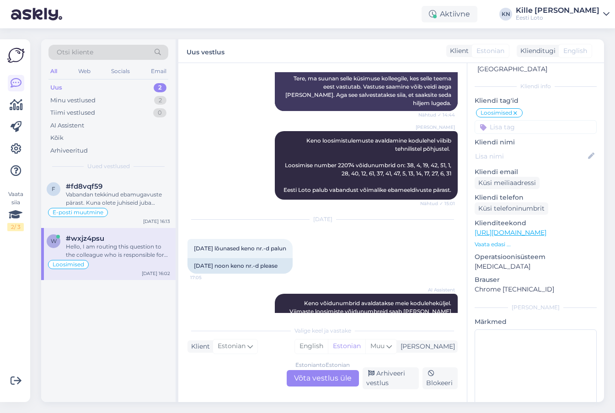
scroll to position [1934, 0]
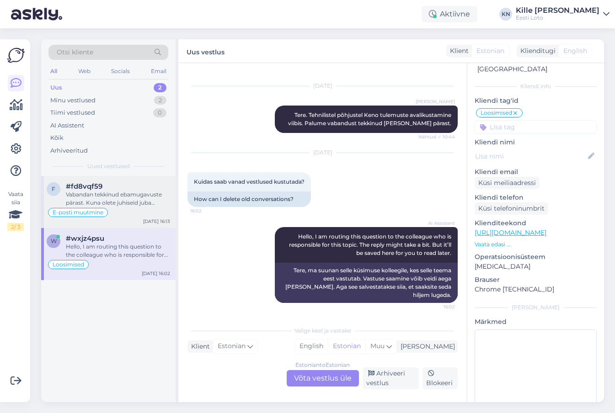
click at [138, 209] on div "E-posti muutmine" at bounding box center [108, 212] width 123 height 11
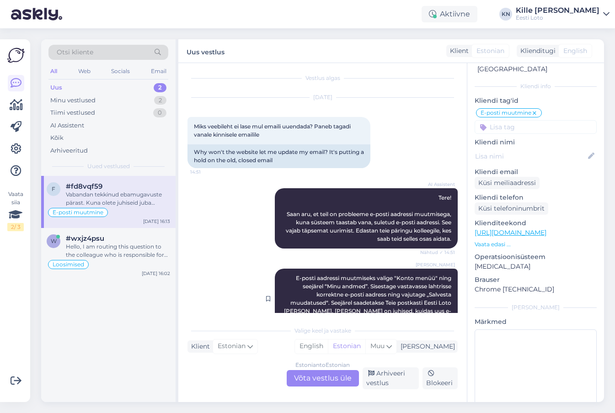
scroll to position [148, 0]
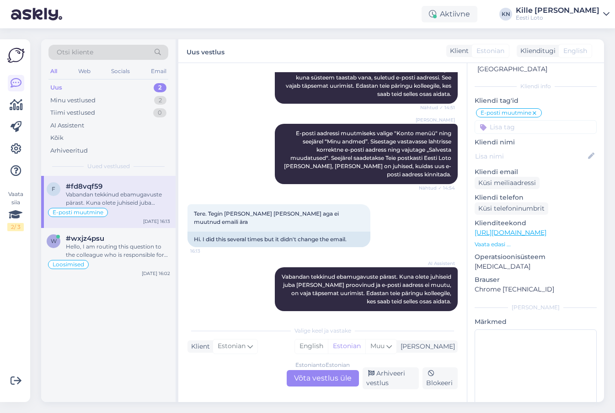
click at [303, 376] on div "Estonian to Estonian Võta vestlus üle" at bounding box center [322, 378] width 72 height 16
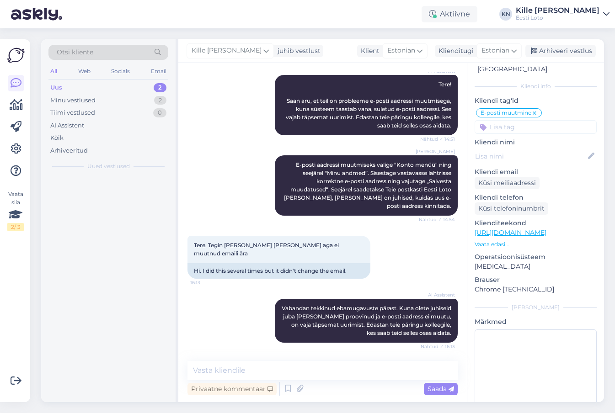
scroll to position [109, 0]
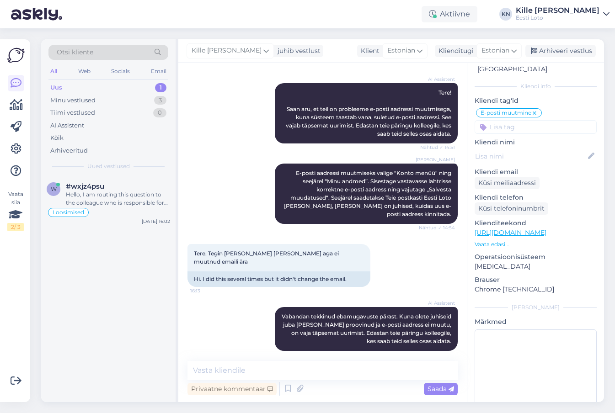
click at [334, 349] on div "AI Assistent [PERSON_NAME] tekkinud ebamugavuste pärast. Kuna olete juhiseid ju…" at bounding box center [322, 329] width 270 height 64
click at [322, 357] on div "Vestlus algas [DATE] Miks veebileht ei lase mul emaili uuendada? [PERSON_NAME] …" at bounding box center [322, 232] width 288 height 339
click at [309, 369] on textarea at bounding box center [322, 370] width 270 height 19
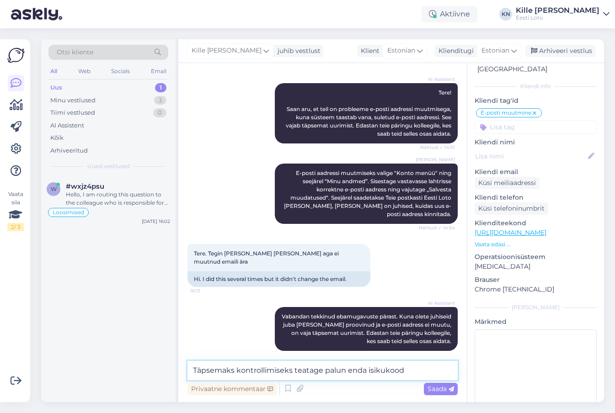
type textarea "Täpsemaks kontrollimiseks teatage palun enda isikukood."
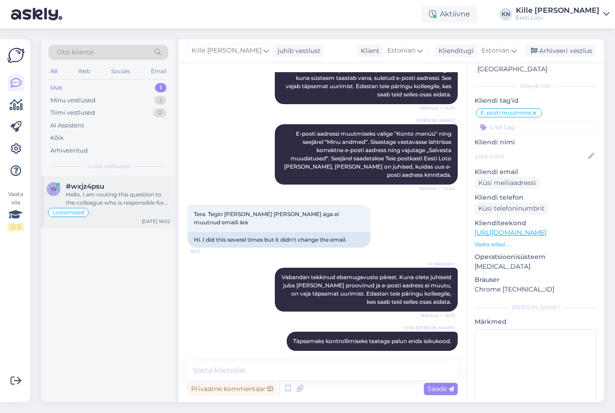
click at [104, 196] on div "Hello, I am routing this question to the colleague who is responsible for this …" at bounding box center [118, 199] width 104 height 16
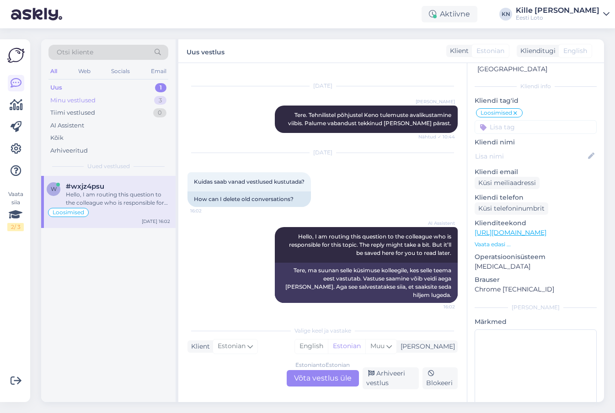
click at [92, 104] on div "Minu vestlused" at bounding box center [72, 100] width 45 height 9
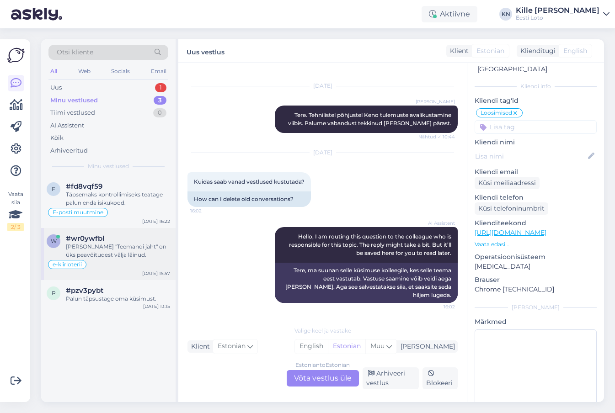
click at [117, 245] on div "[PERSON_NAME] "Teemandi jaht" on üks peavõitudest välja läinud." at bounding box center [118, 251] width 104 height 16
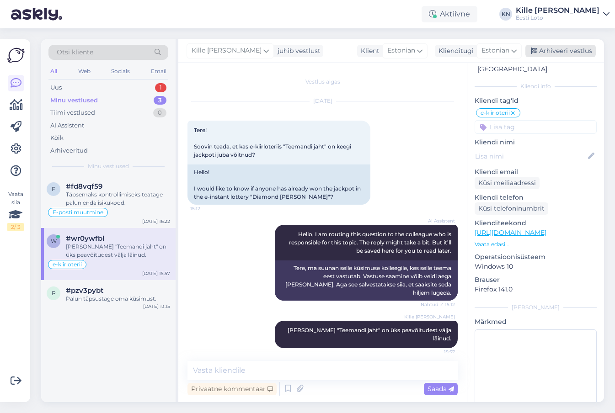
click at [571, 52] on div "Arhiveeri vestlus" at bounding box center [560, 51] width 70 height 12
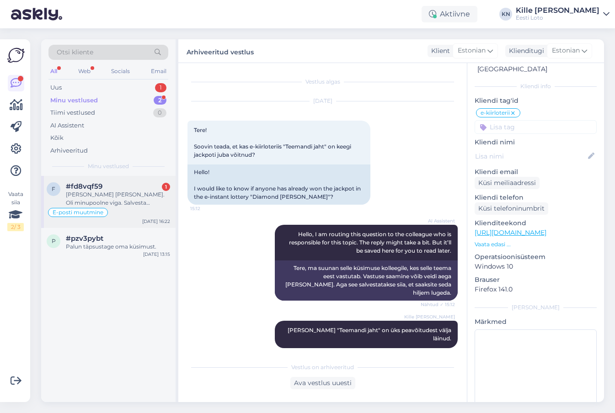
click at [113, 184] on div "#fd8vqf59 1" at bounding box center [118, 186] width 104 height 8
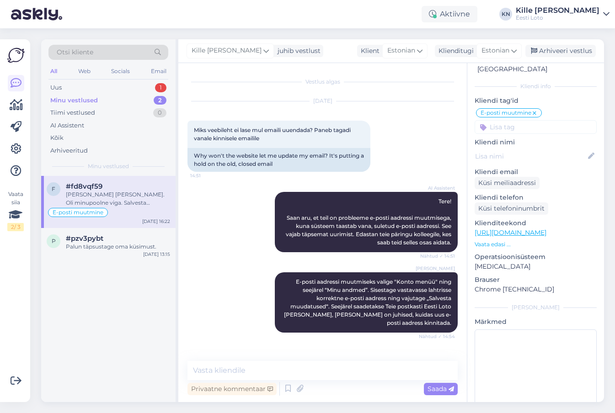
scroll to position [196, 0]
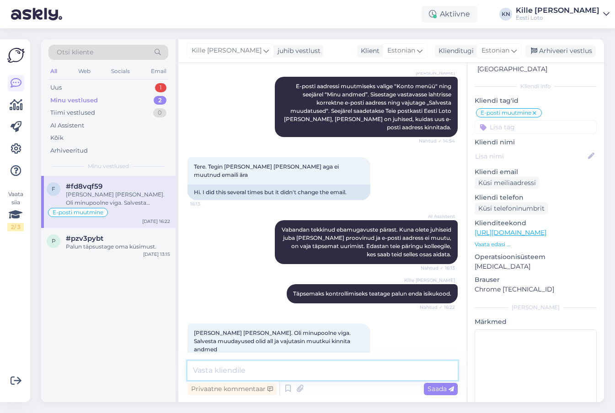
click at [293, 370] on textarea at bounding box center [322, 370] width 270 height 19
type textarea "Rõõm kuulda!"
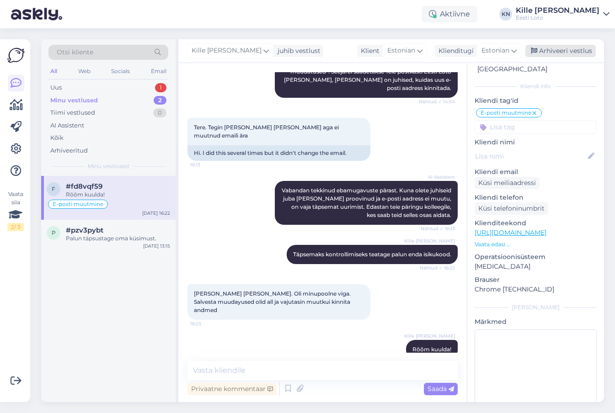
click at [564, 45] on div "Arhiveeri vestlus" at bounding box center [560, 51] width 70 height 12
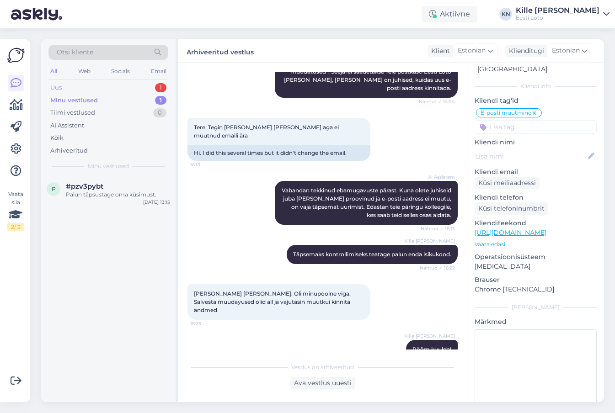
click at [99, 91] on div "Uus 1" at bounding box center [108, 87] width 120 height 13
click at [98, 183] on span "#wxjz4psu" at bounding box center [85, 186] width 38 height 8
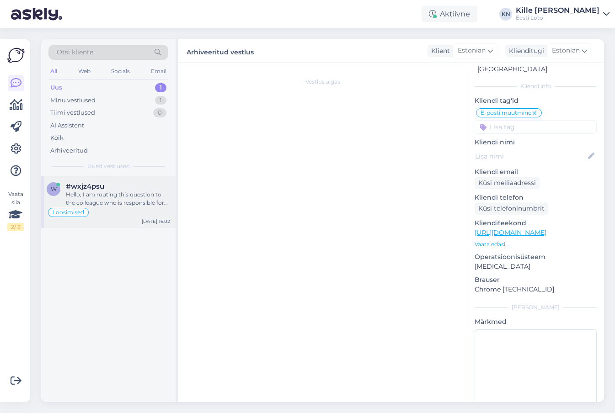
scroll to position [1934, 0]
